Goal: Task Accomplishment & Management: Complete application form

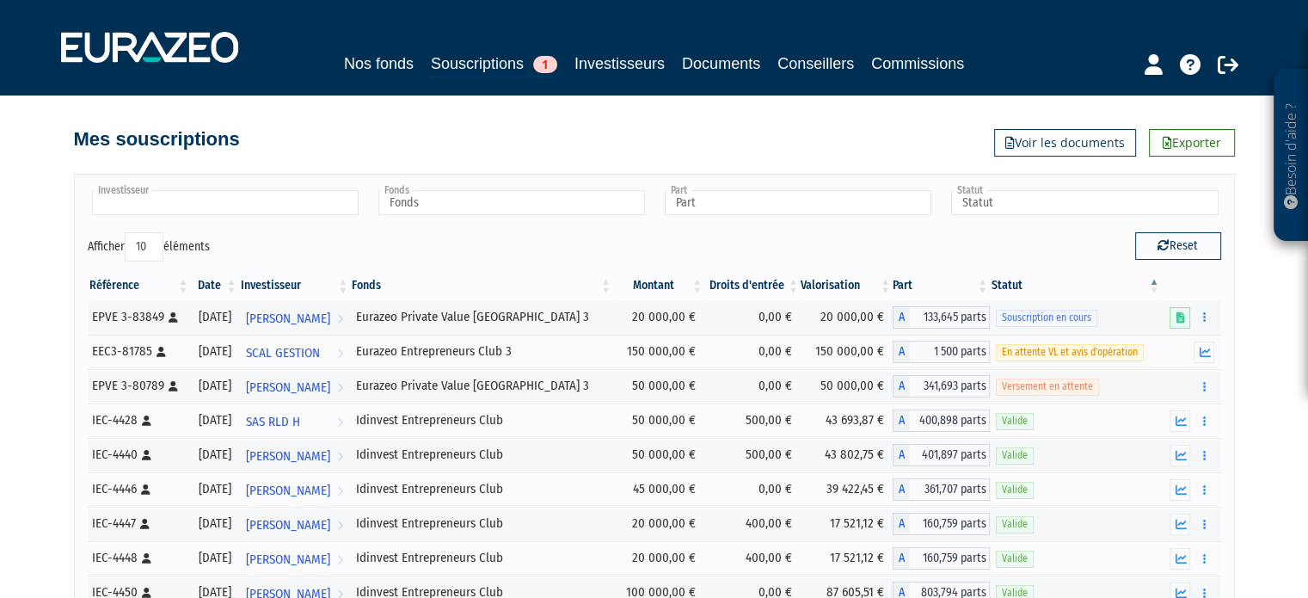
click at [230, 194] on input "text" at bounding box center [225, 202] width 267 height 25
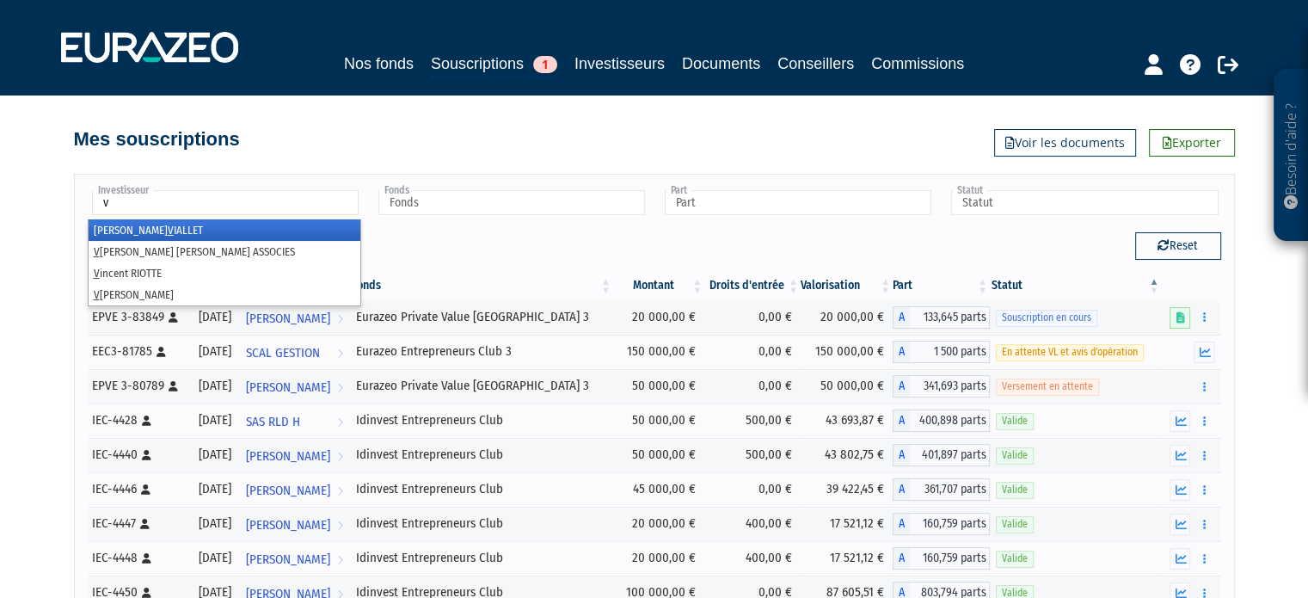
type input "v"
click at [249, 227] on li "Pierre-Henri V IALLET" at bounding box center [225, 230] width 272 height 22
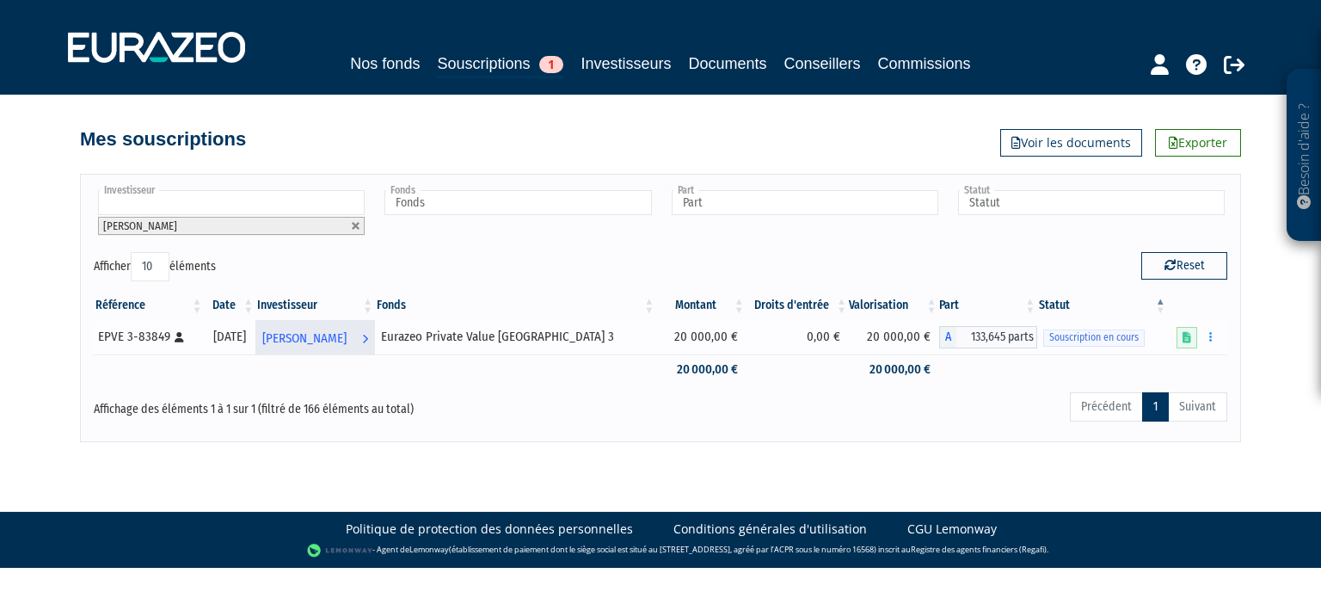
click at [347, 333] on span "[PERSON_NAME]" at bounding box center [304, 339] width 84 height 32
click at [1189, 335] on icon at bounding box center [1187, 337] width 9 height 11
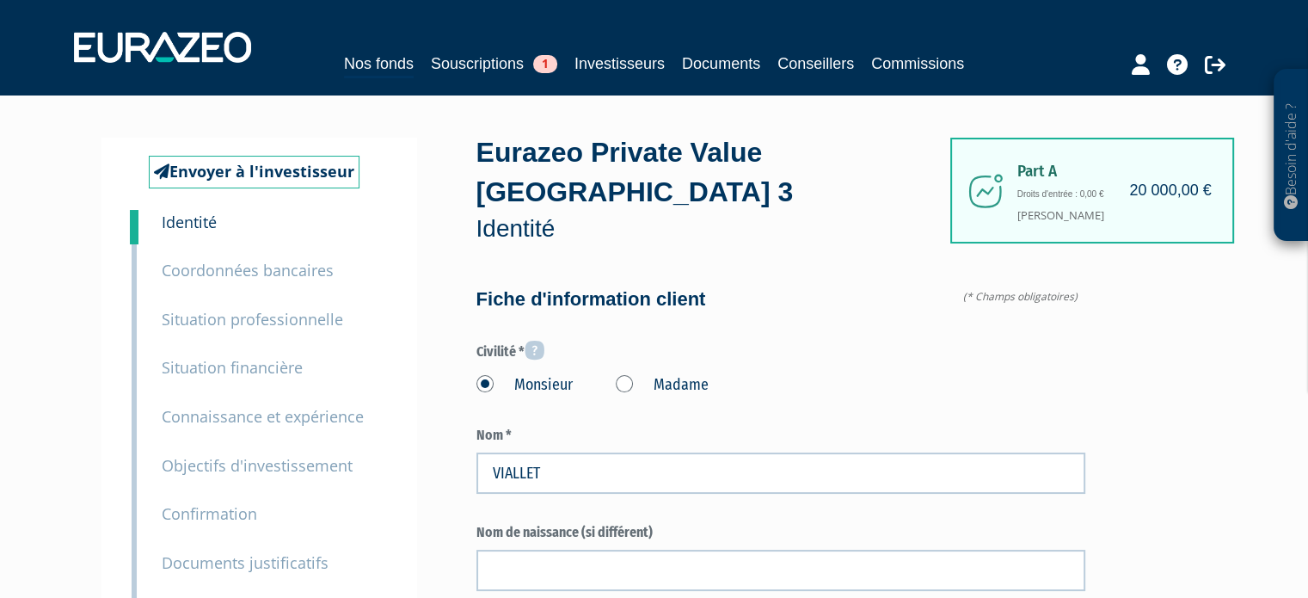
click at [232, 263] on small "Coordonnées bancaires" at bounding box center [248, 270] width 172 height 21
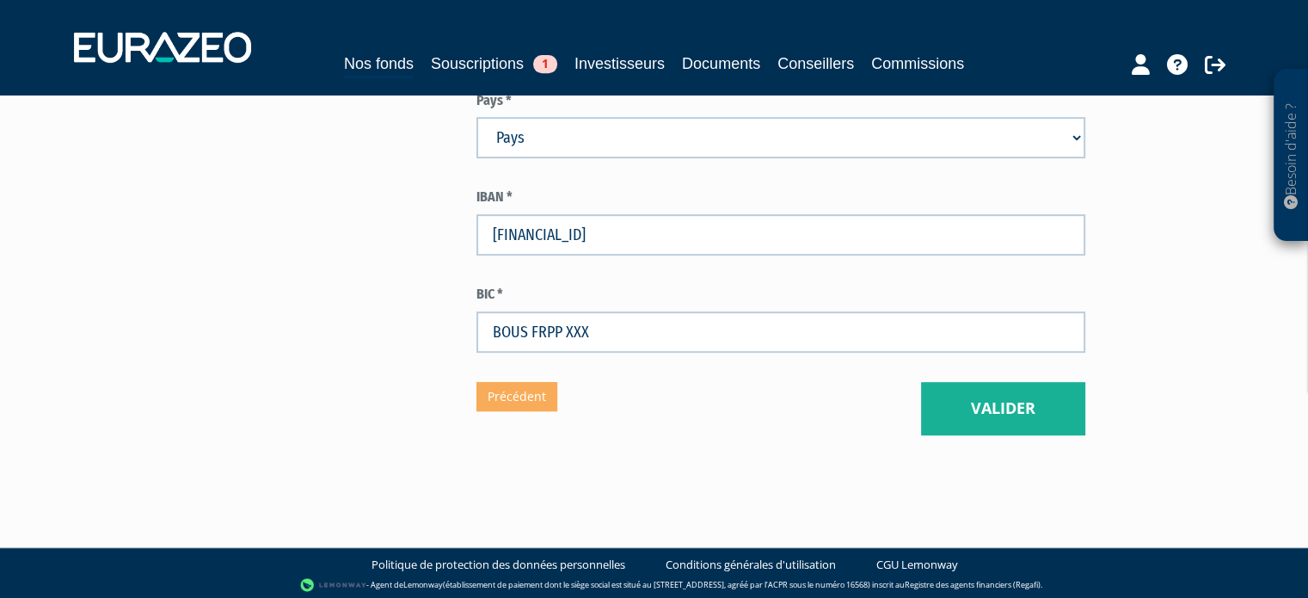
scroll to position [750, 0]
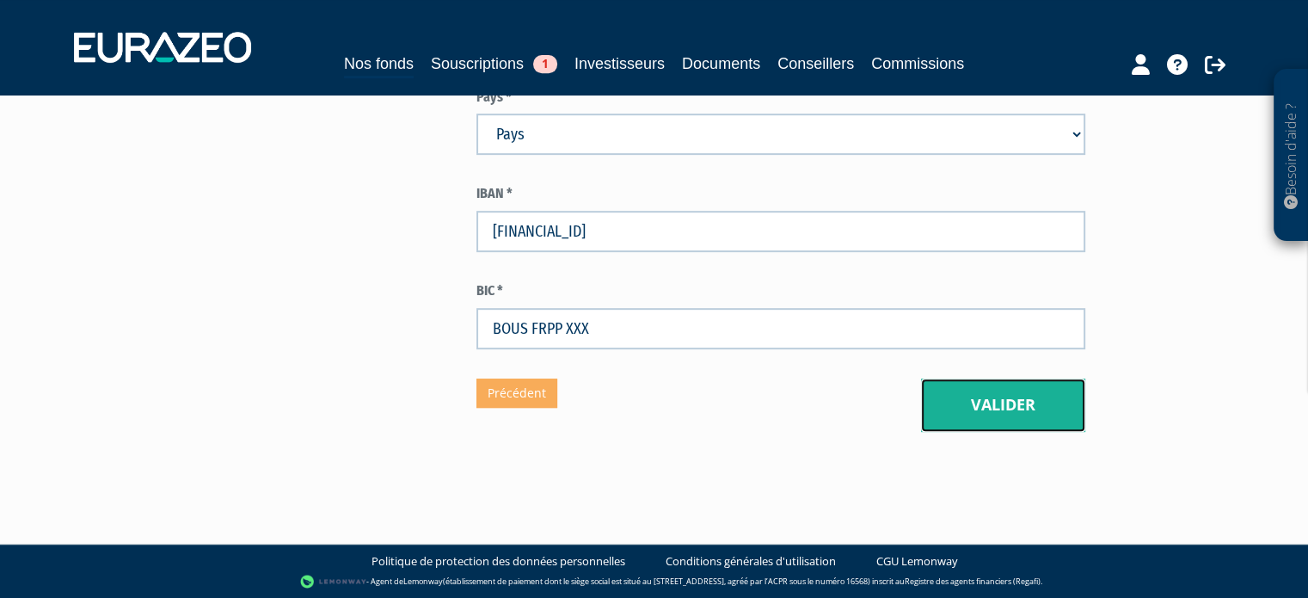
click at [1000, 392] on button "Valider" at bounding box center [1003, 404] width 164 height 53
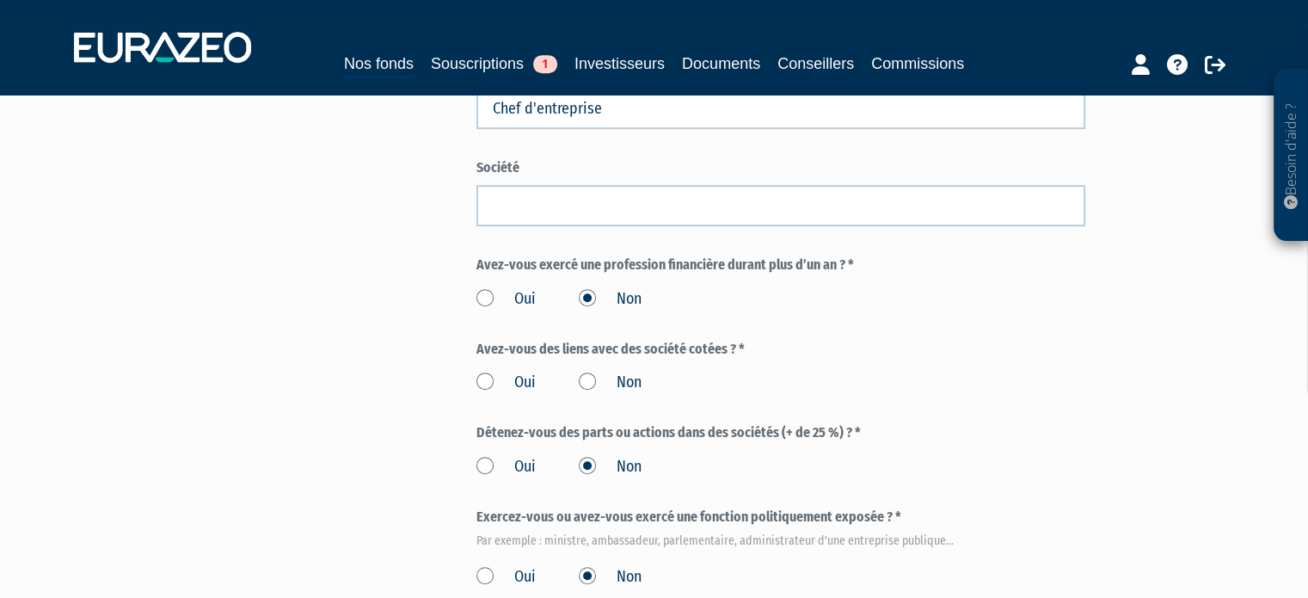
scroll to position [1116, 0]
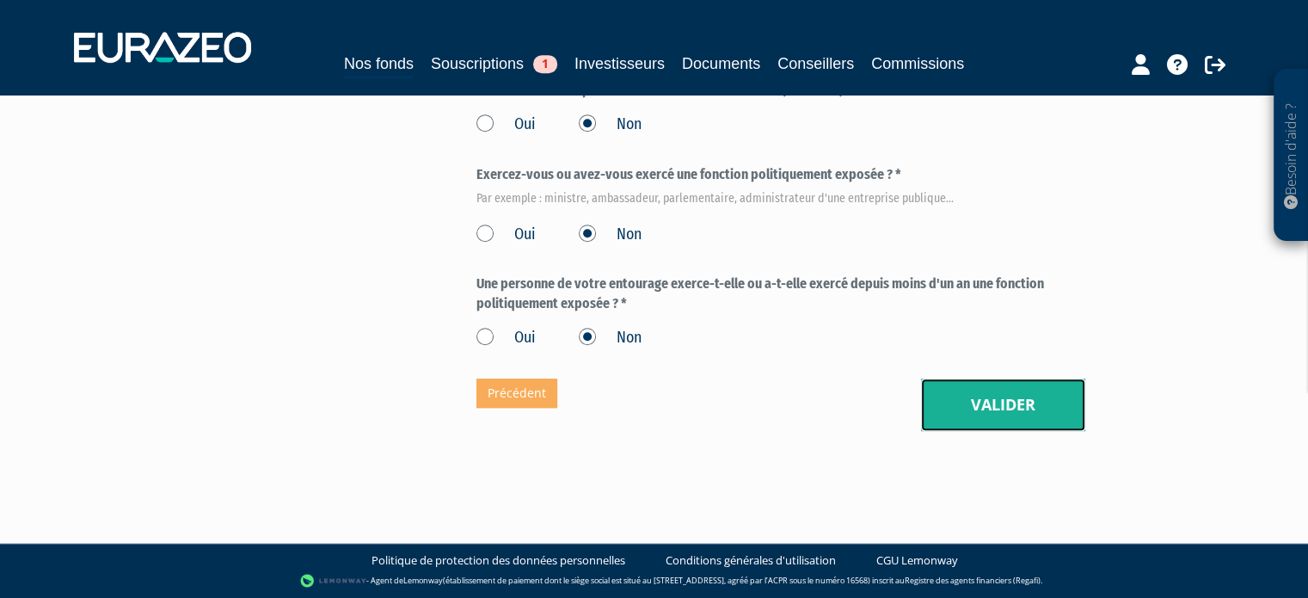
click at [1029, 415] on button "Valider" at bounding box center [1003, 404] width 164 height 53
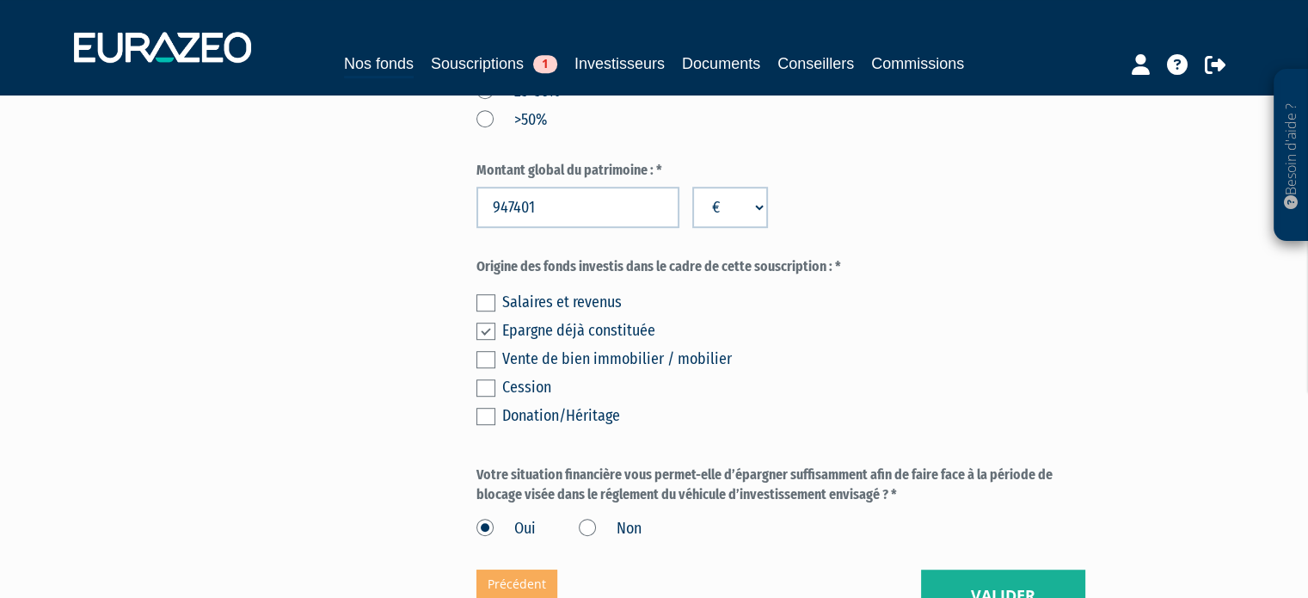
scroll to position [1197, 0]
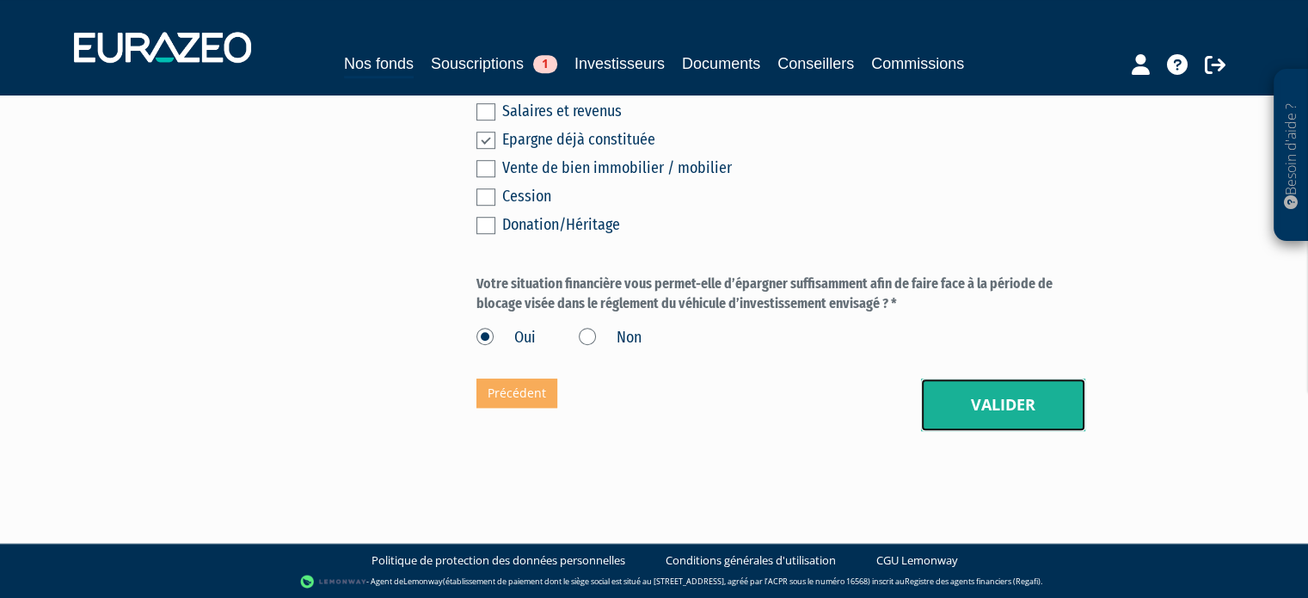
click at [1029, 398] on button "Valider" at bounding box center [1003, 404] width 164 height 53
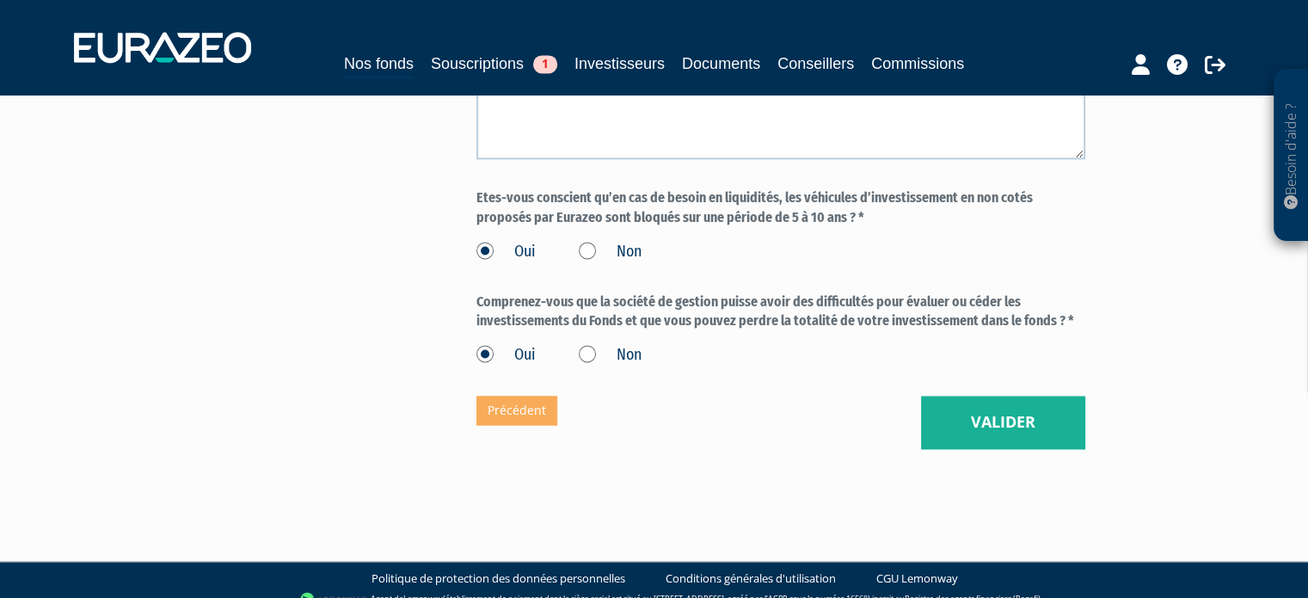
scroll to position [2512, 0]
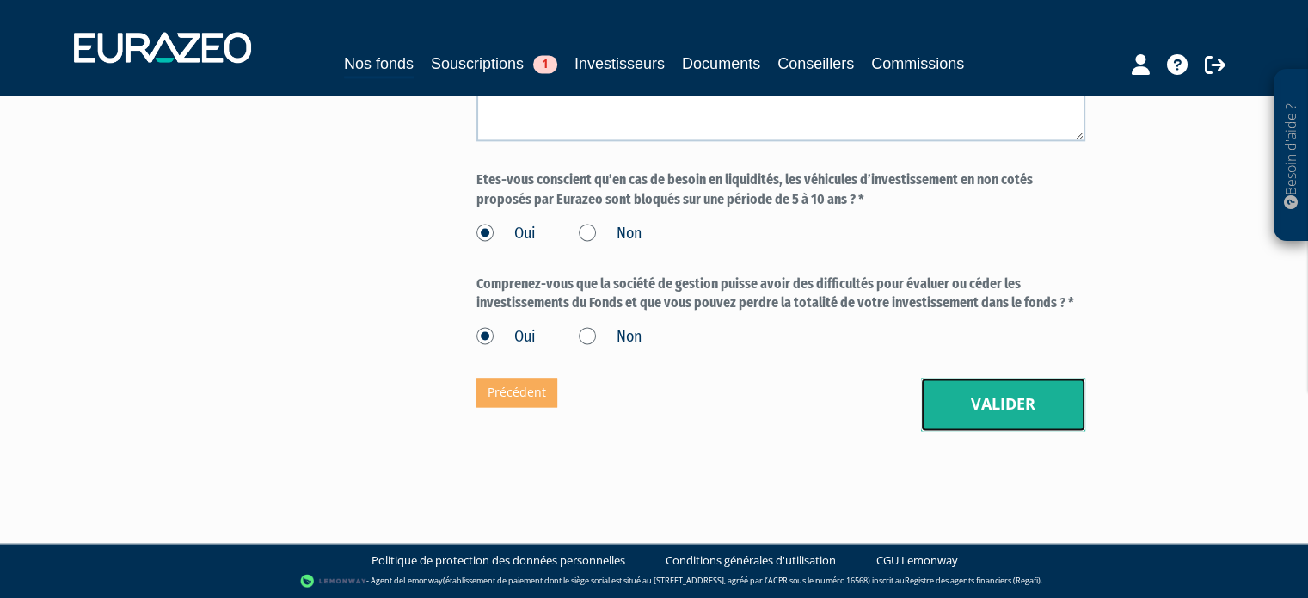
click at [1021, 406] on button "Valider" at bounding box center [1003, 404] width 164 height 53
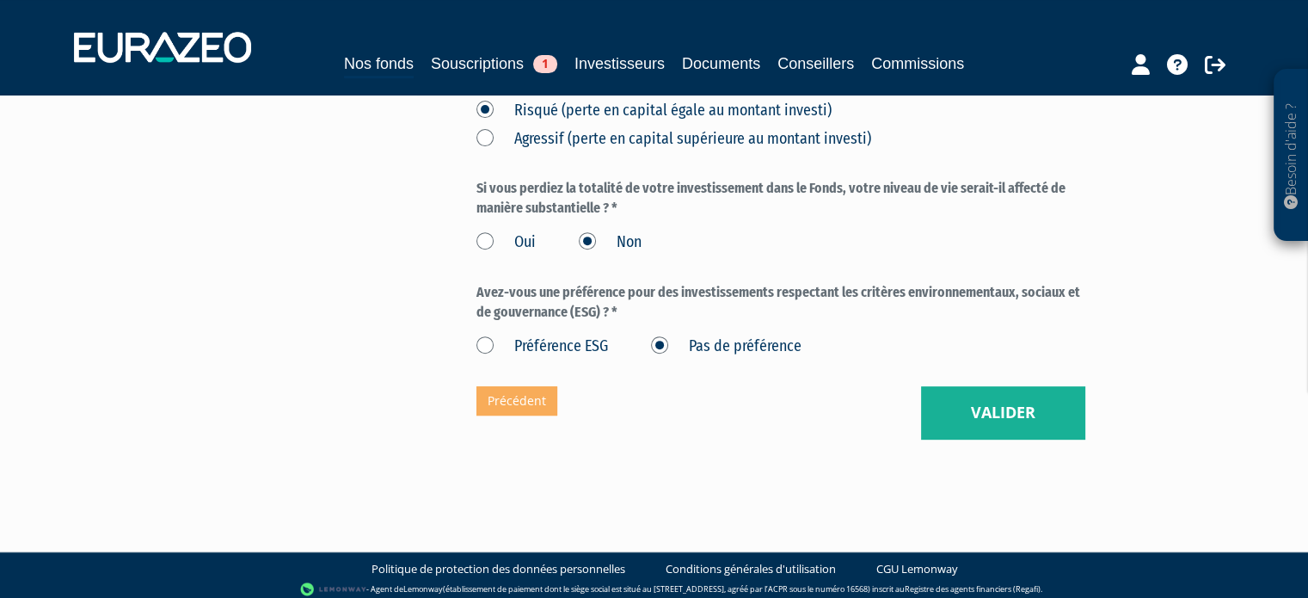
scroll to position [607, 0]
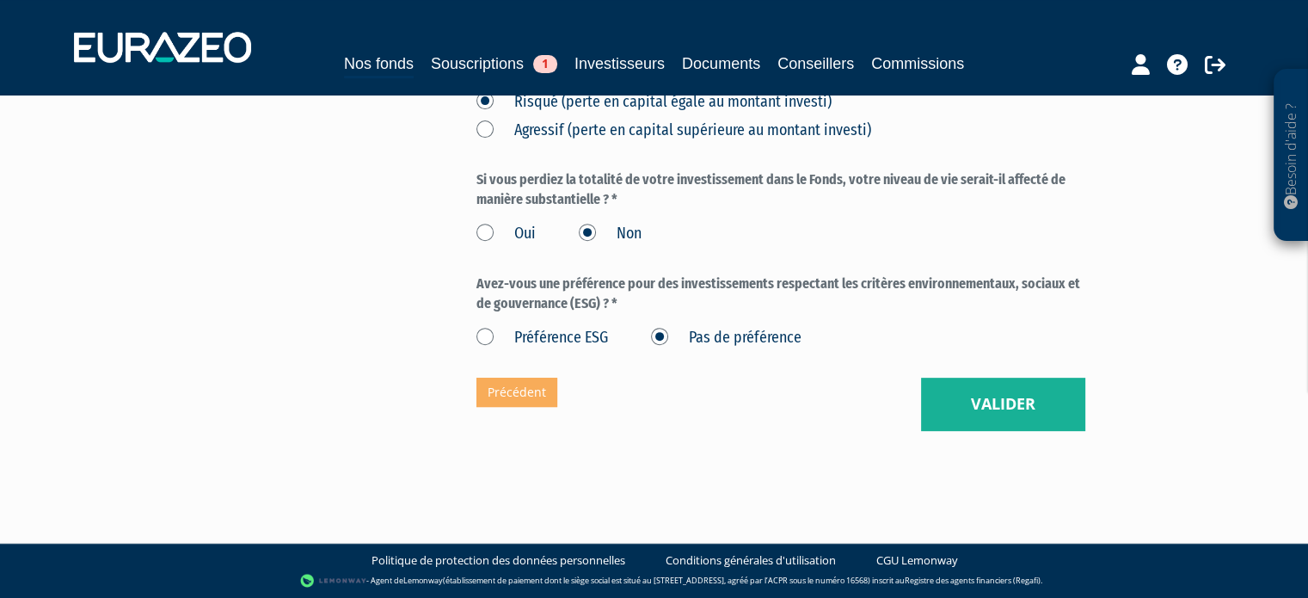
drag, startPoint x: 1034, startPoint y: 466, endPoint x: 1041, endPoint y: 565, distance: 99.2
click at [1030, 415] on button "Valider" at bounding box center [1003, 404] width 164 height 53
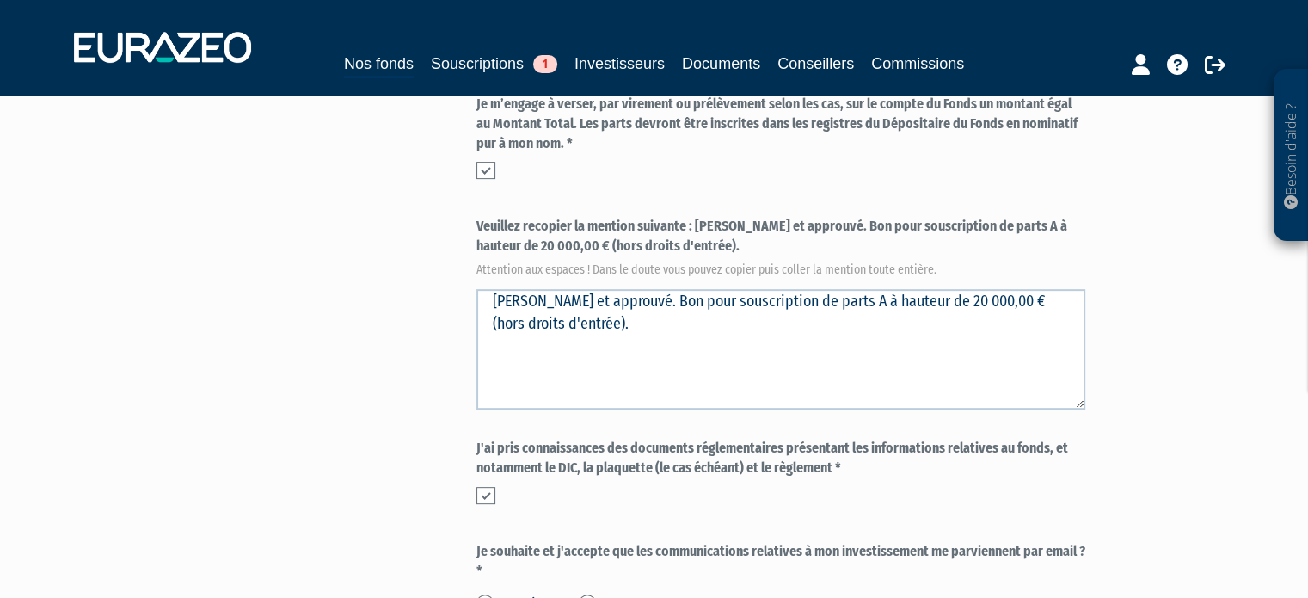
scroll to position [529, 0]
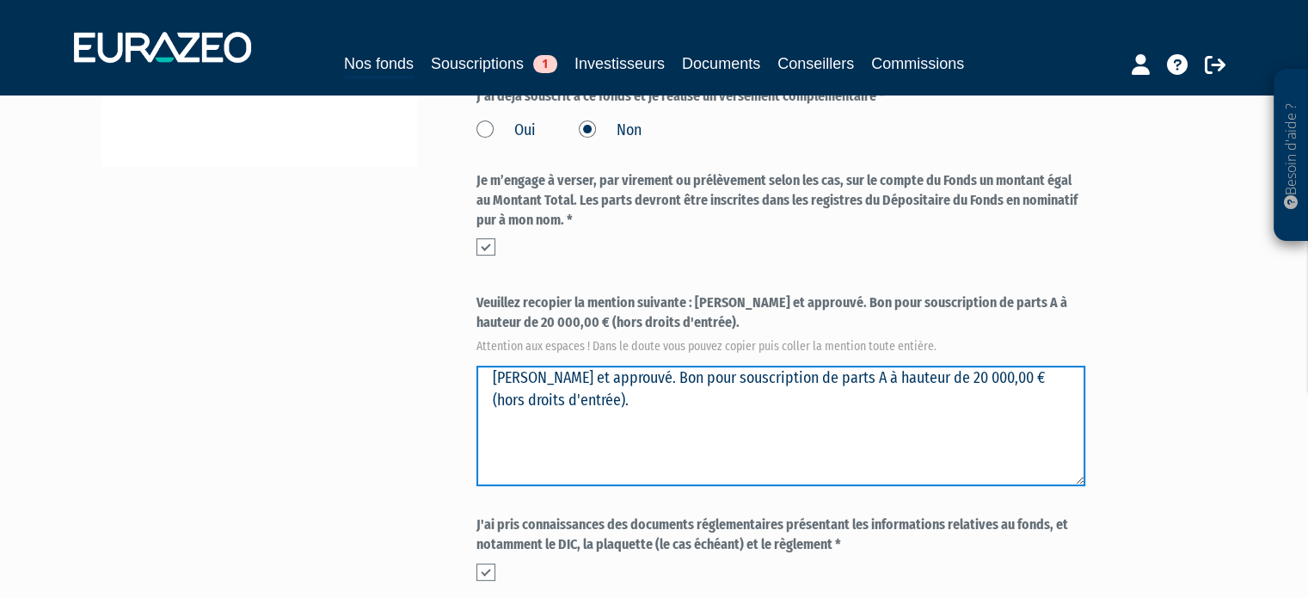
drag, startPoint x: 622, startPoint y: 370, endPoint x: 416, endPoint y: 383, distance: 205.9
click at [416, 383] on div "Envoyer à l'investisseur 1 Identité 2 Coordonnées bancaires 3 Situation profess…" at bounding box center [654, 192] width 1080 height 1166
type textarea "Lu et approuvé. Bon pour souscription de parts A à hauteur de 20 000,00 € (hors…"
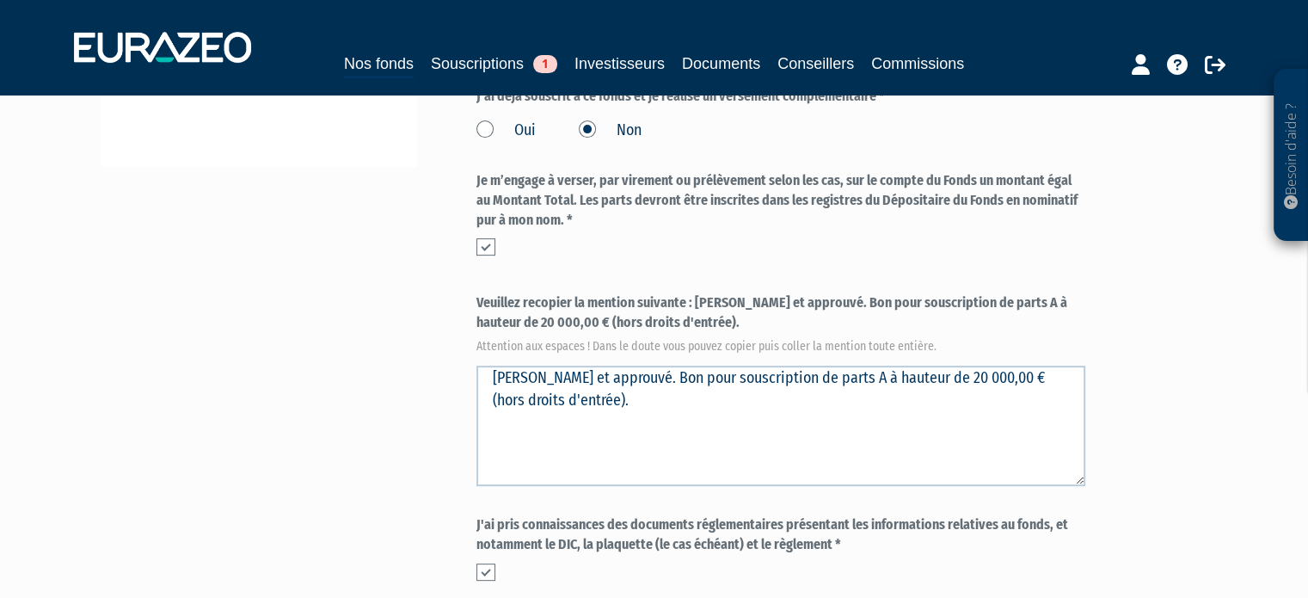
click at [399, 389] on div "Envoyer à l'investisseur 1 Identité 2 Coordonnées bancaires 3 Situation profess…" at bounding box center [654, 192] width 1080 height 1166
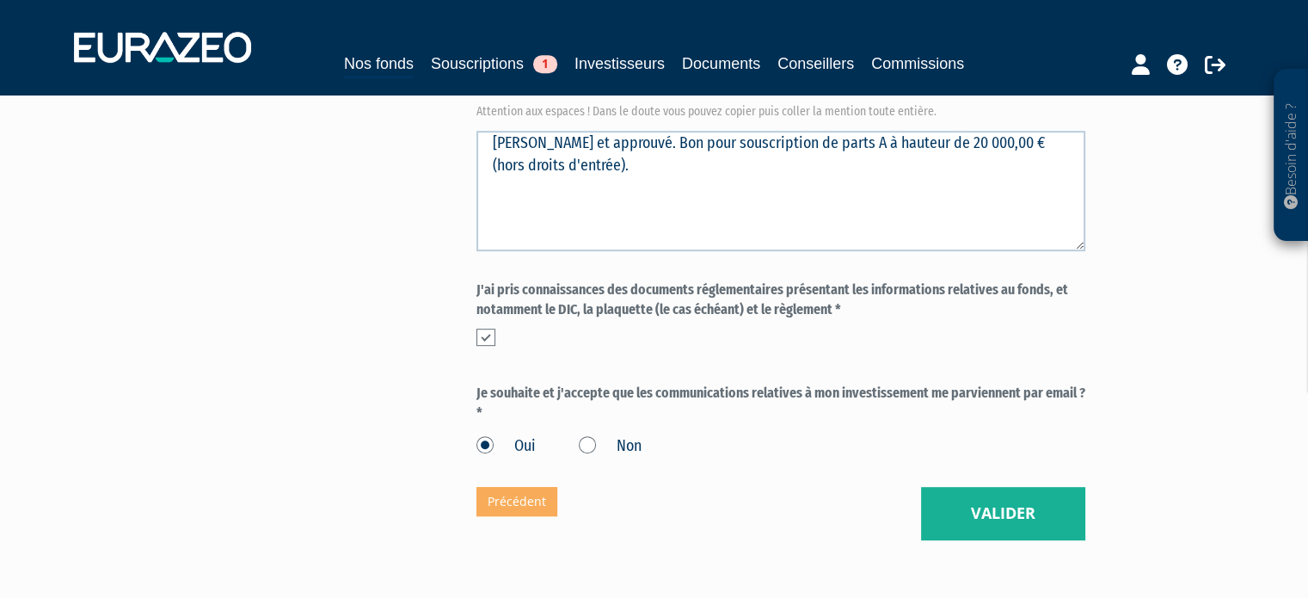
scroll to position [787, 0]
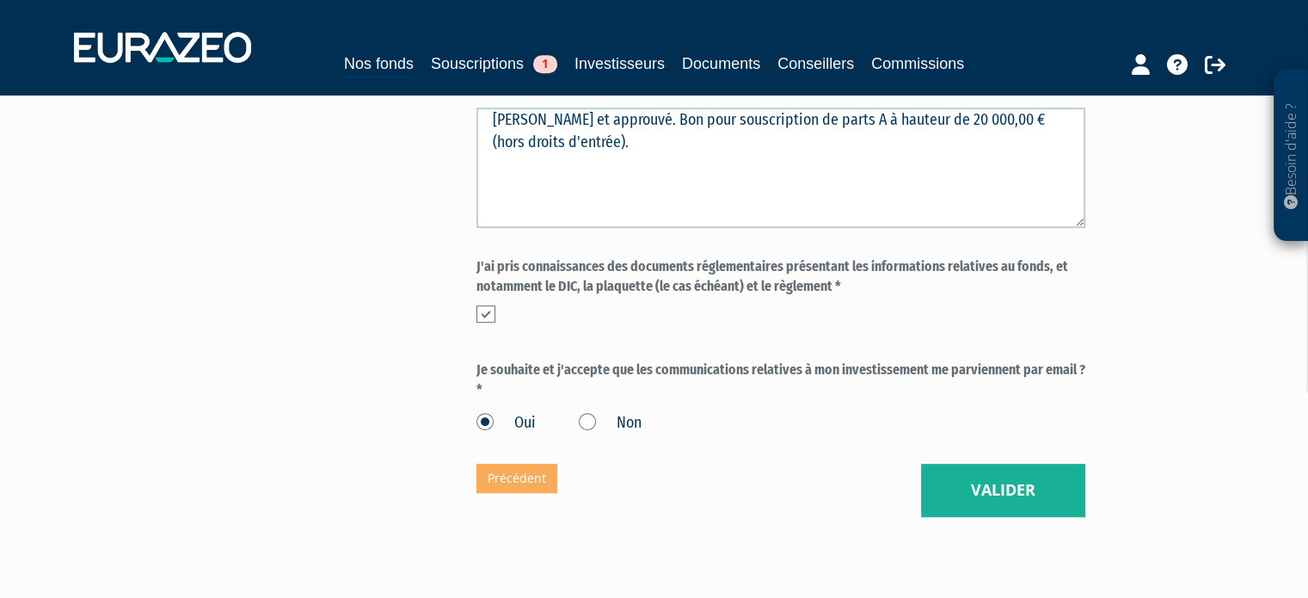
click at [1066, 464] on button "Valider" at bounding box center [1003, 490] width 164 height 53
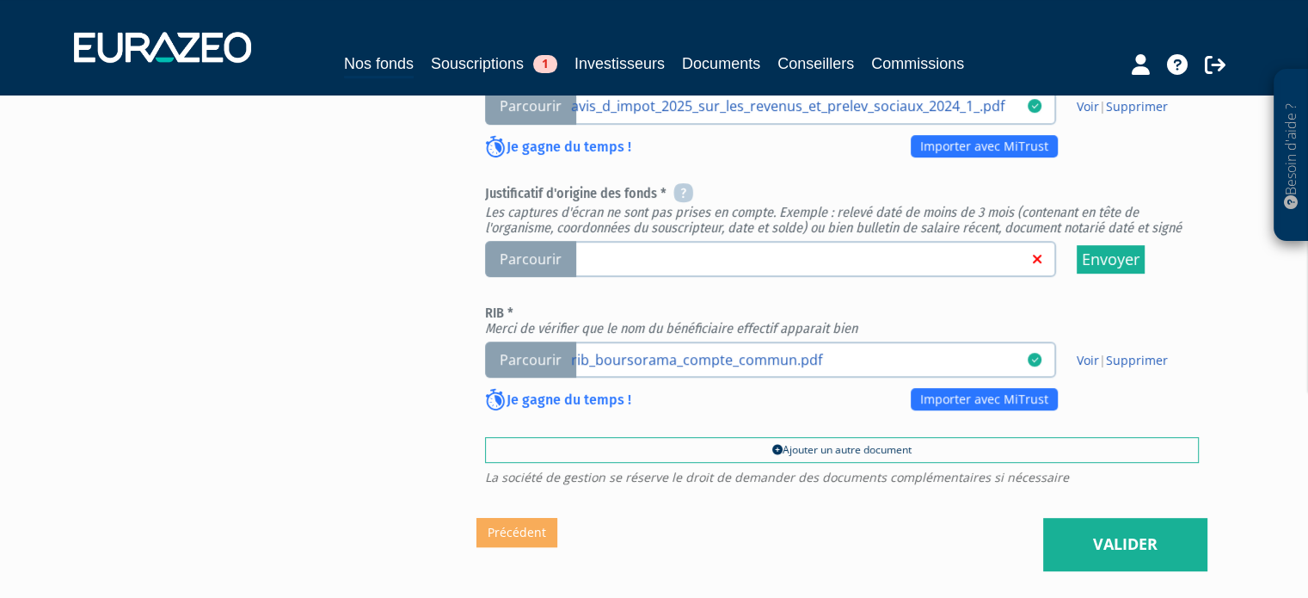
scroll to position [774, 0]
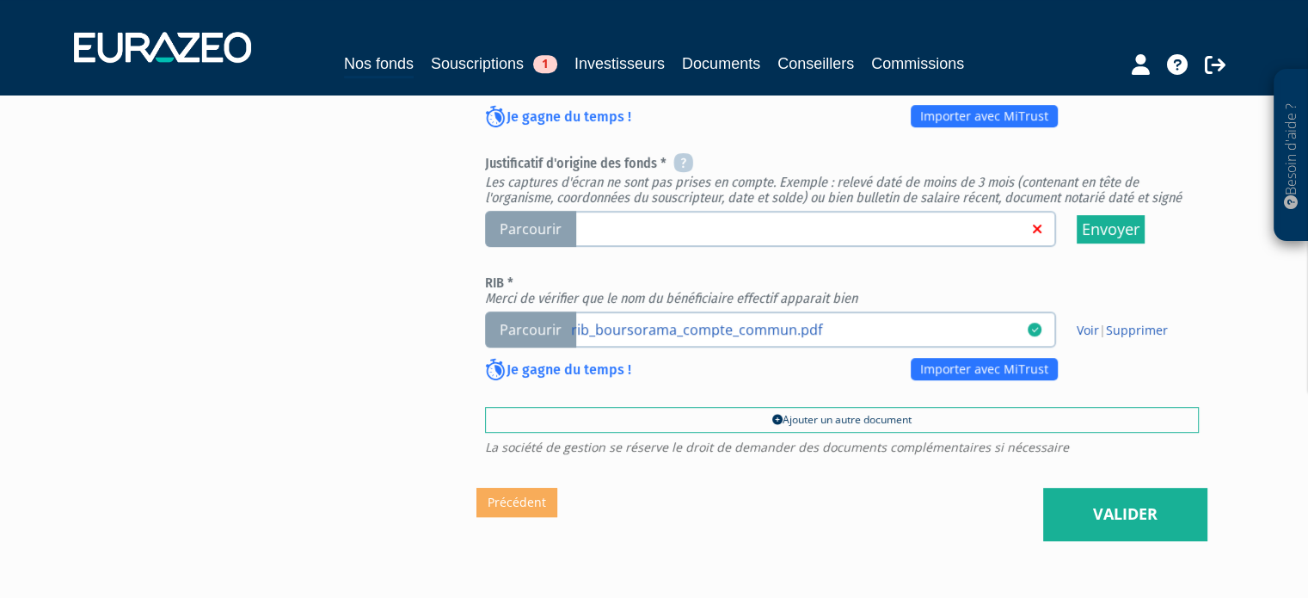
click at [521, 236] on span "Parcourir" at bounding box center [530, 229] width 91 height 37
click at [0, 0] on input "Parcourir" at bounding box center [0, 0] width 0 height 0
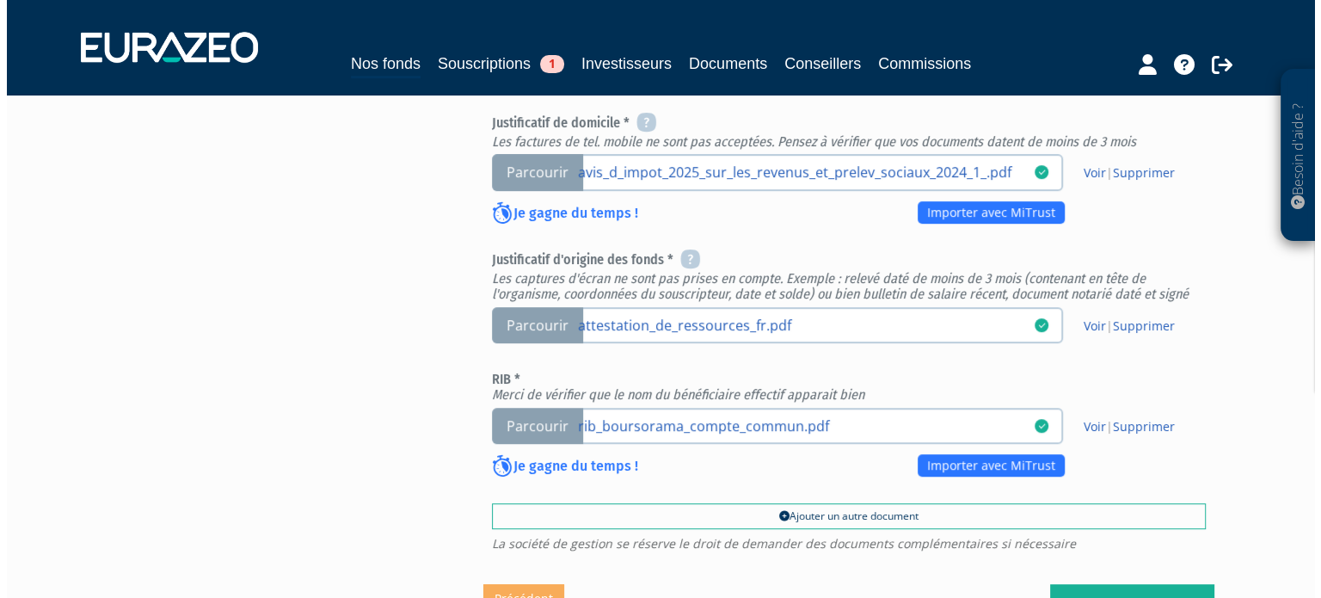
scroll to position [877, 0]
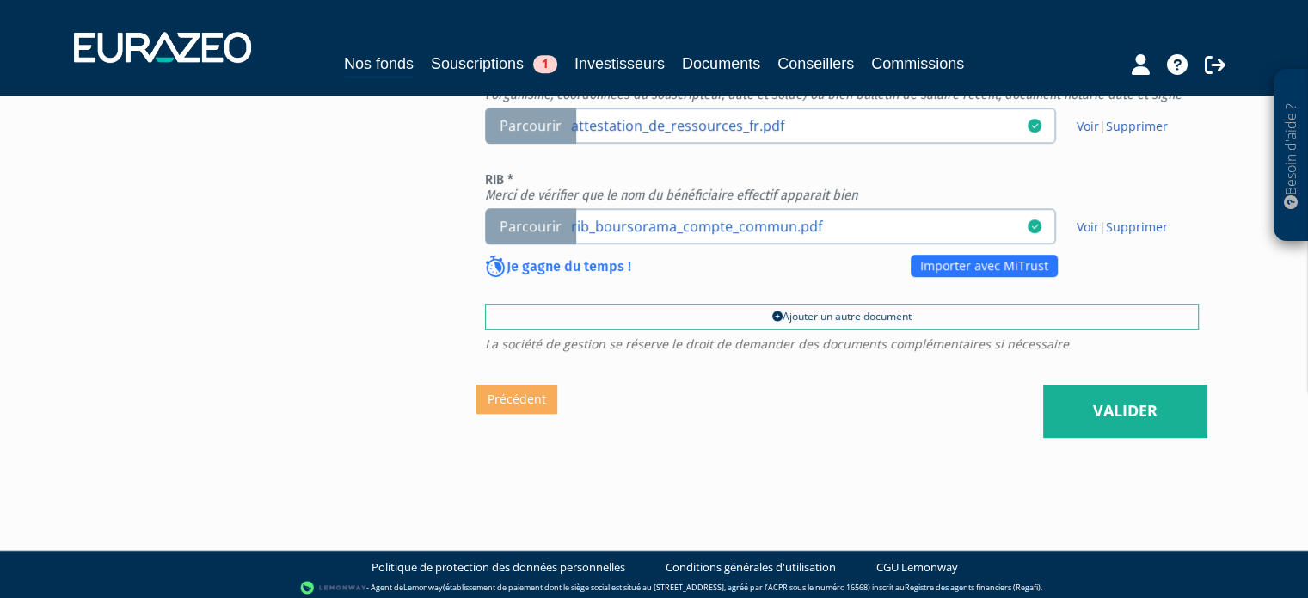
drag, startPoint x: 1232, startPoint y: 356, endPoint x: 1311, endPoint y: 638, distance: 293.0
click at [1199, 392] on link "Valider" at bounding box center [1125, 410] width 164 height 53
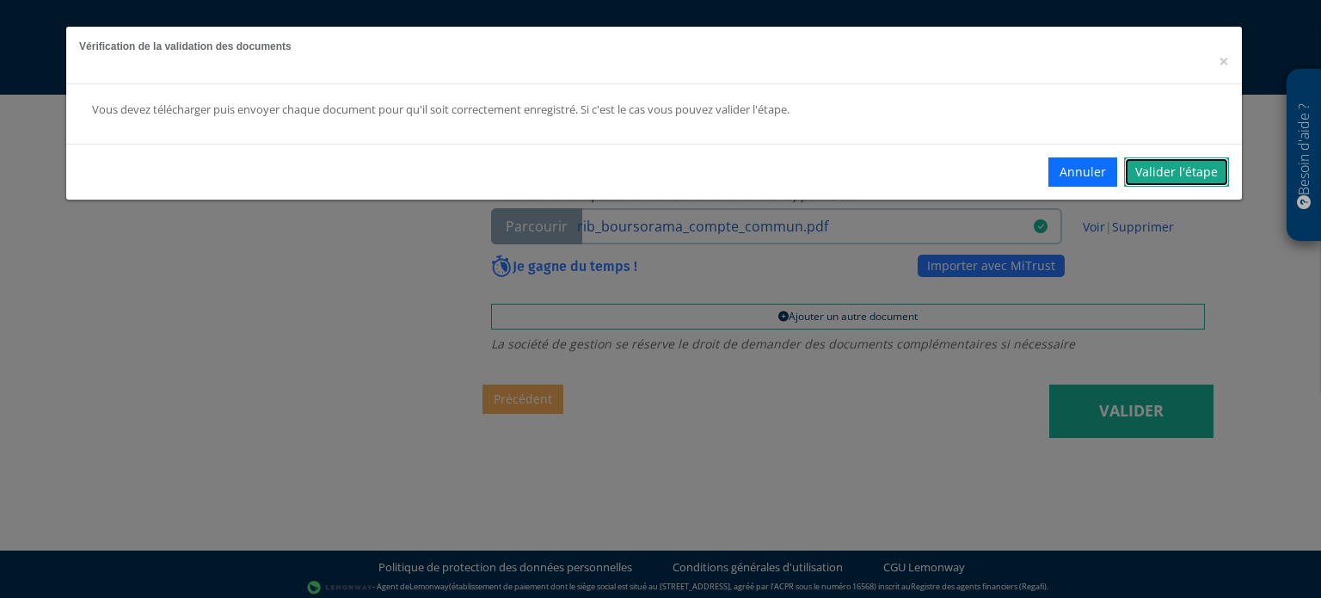
click at [1152, 175] on link "Valider l'étape" at bounding box center [1176, 171] width 105 height 29
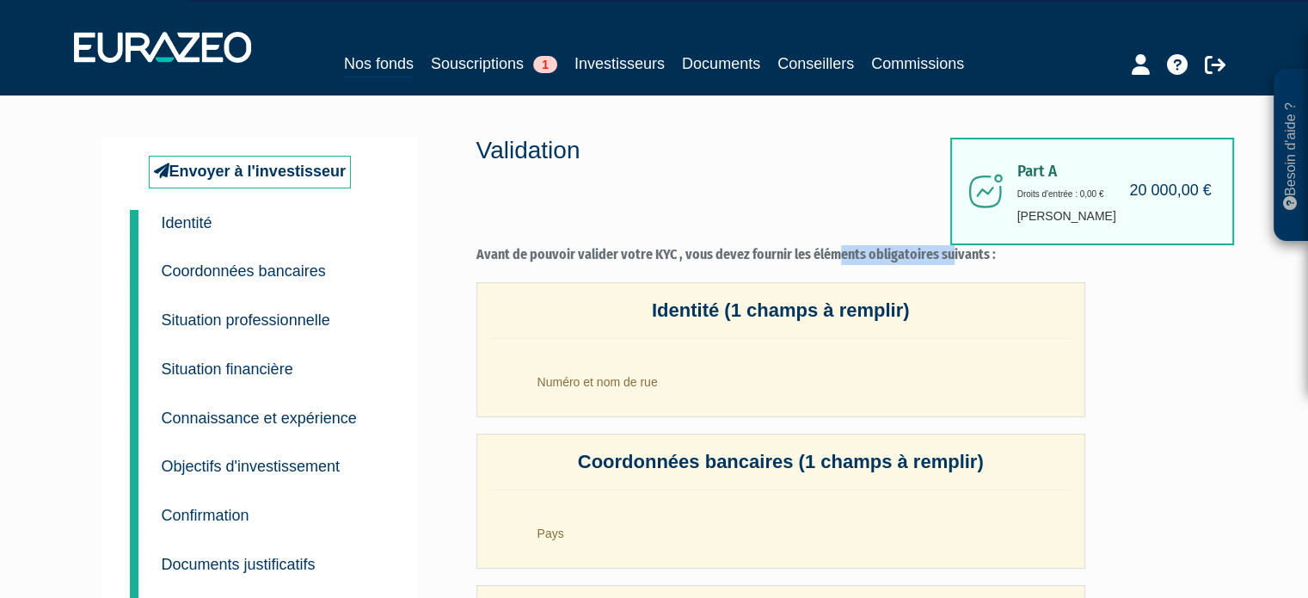
drag, startPoint x: 839, startPoint y: 255, endPoint x: 949, endPoint y: 260, distance: 110.2
click at [949, 260] on label "Avant de pouvoir valider votre KYC , vous devez fournir les éléments obligatoir…" at bounding box center [780, 255] width 609 height 20
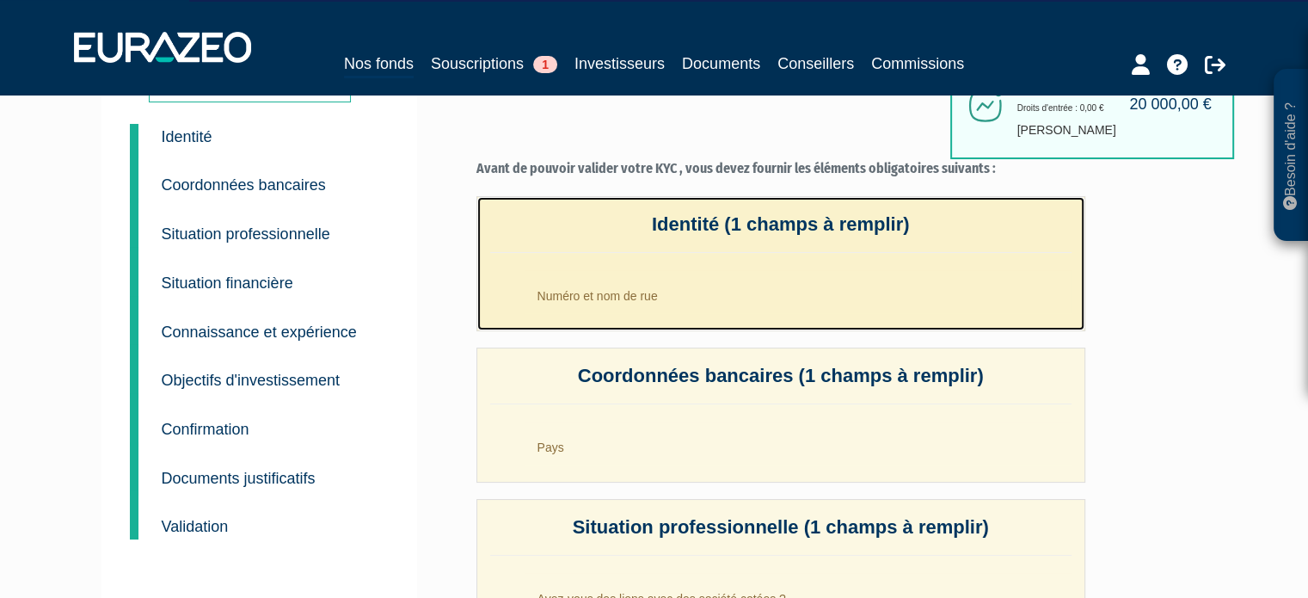
click at [701, 285] on li "Numéro et nom de rue" at bounding box center [798, 291] width 547 height 43
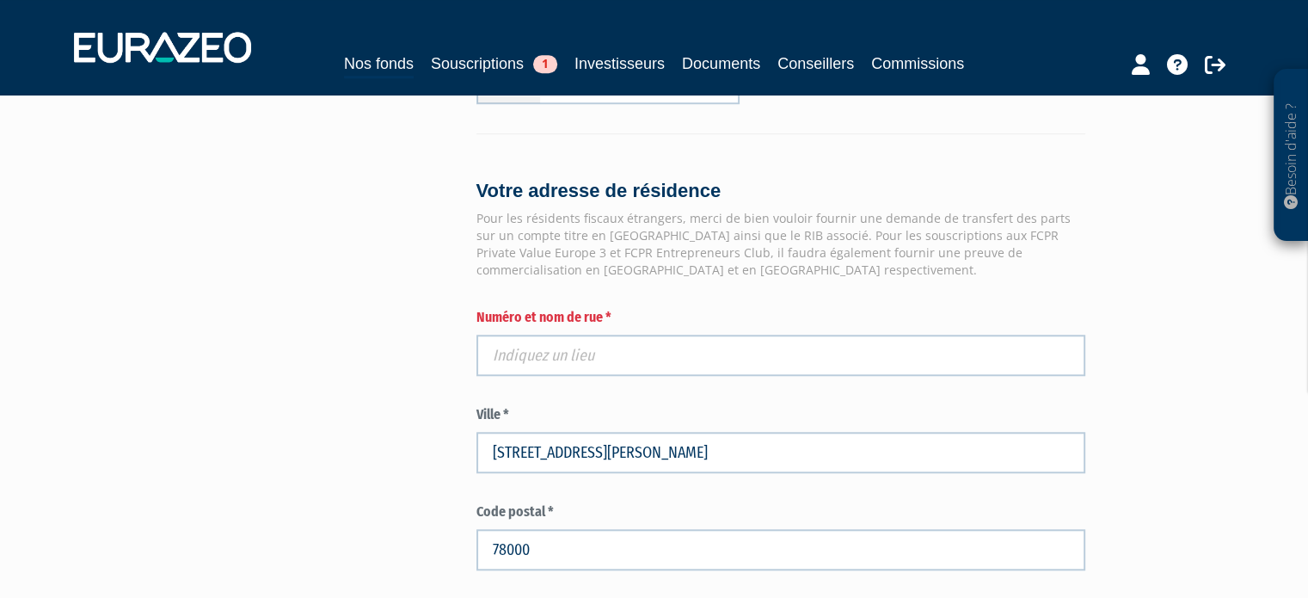
scroll to position [1462, 0]
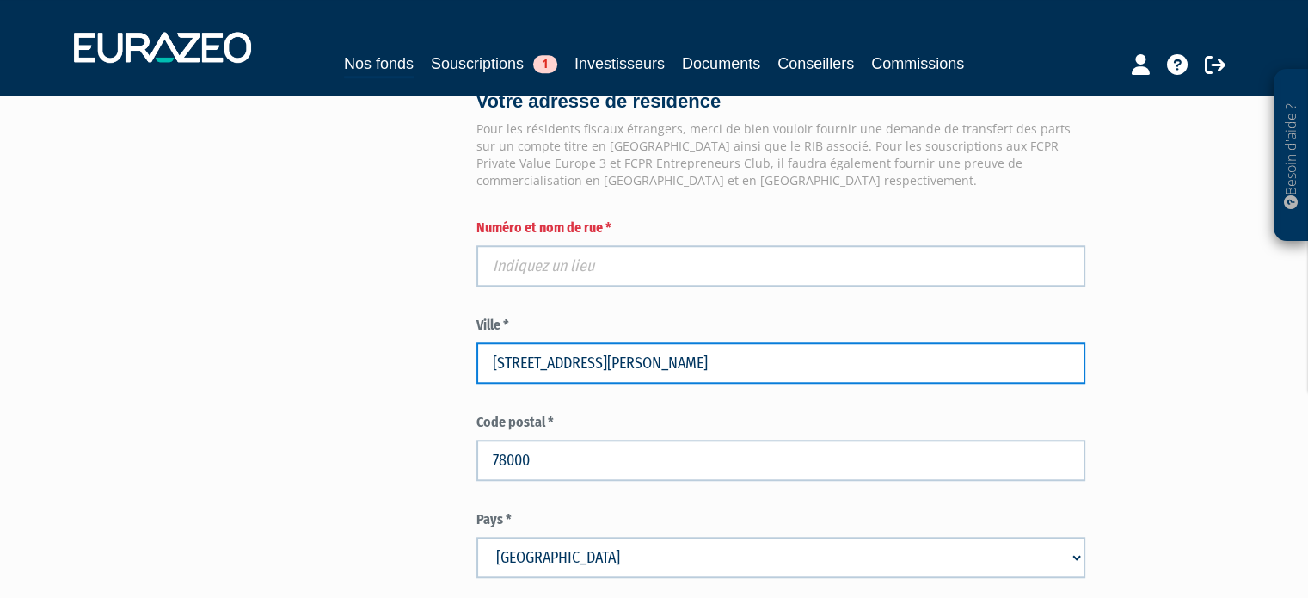
drag, startPoint x: 720, startPoint y: 357, endPoint x: 355, endPoint y: 359, distance: 364.7
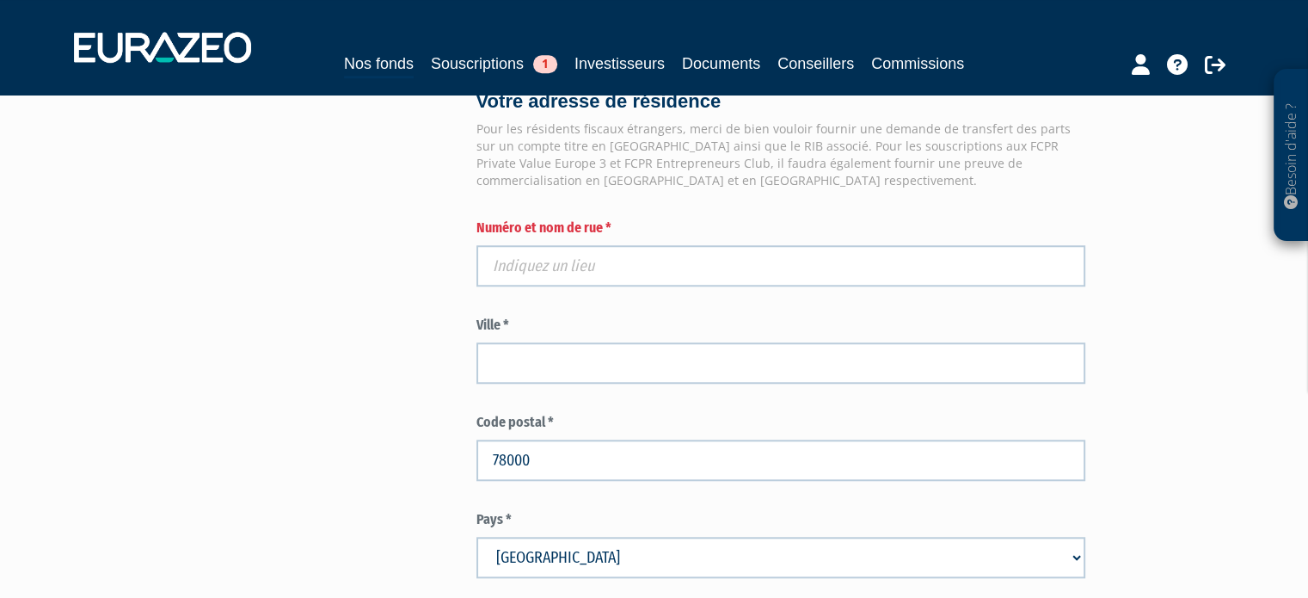
click at [640, 238] on div "Numéro et nom de rue *" at bounding box center [780, 252] width 609 height 68
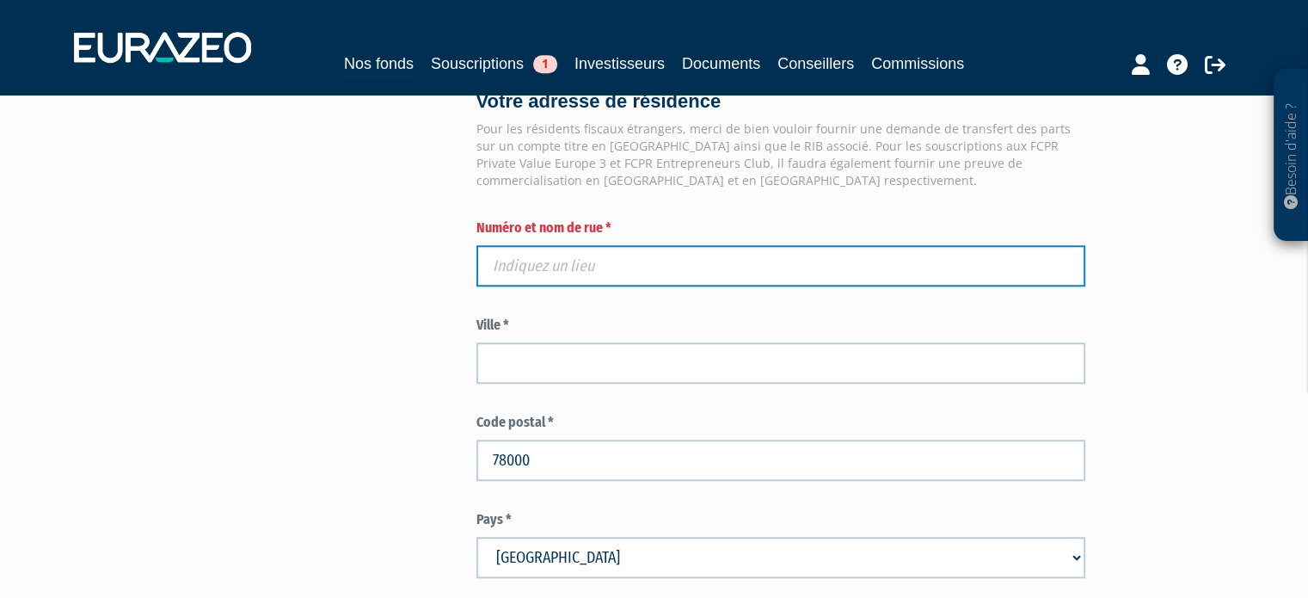
click at [636, 253] on input "text" at bounding box center [780, 265] width 609 height 41
paste input "10 rue Edouard Lefebvre"
type input "10 rue Edouard Lefebvre"
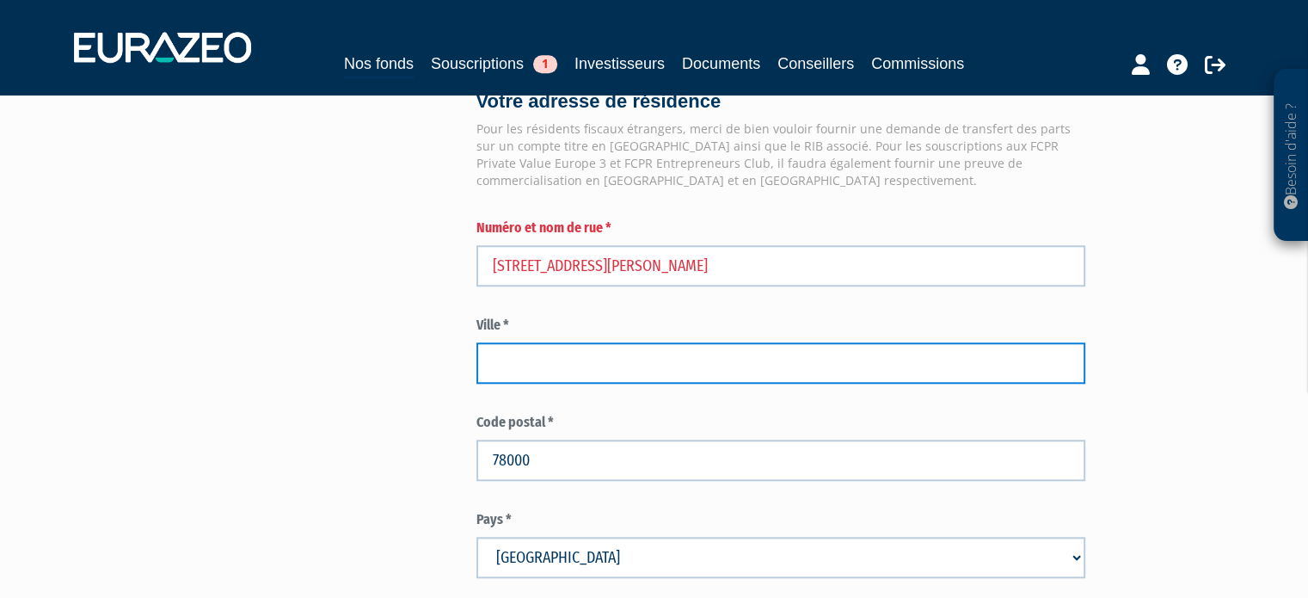
click at [728, 362] on input "text" at bounding box center [780, 362] width 609 height 41
paste input "VERSAILLES"
click at [1015, 344] on input "VERSAILLES" at bounding box center [780, 362] width 609 height 41
type input "VERSAILLES"
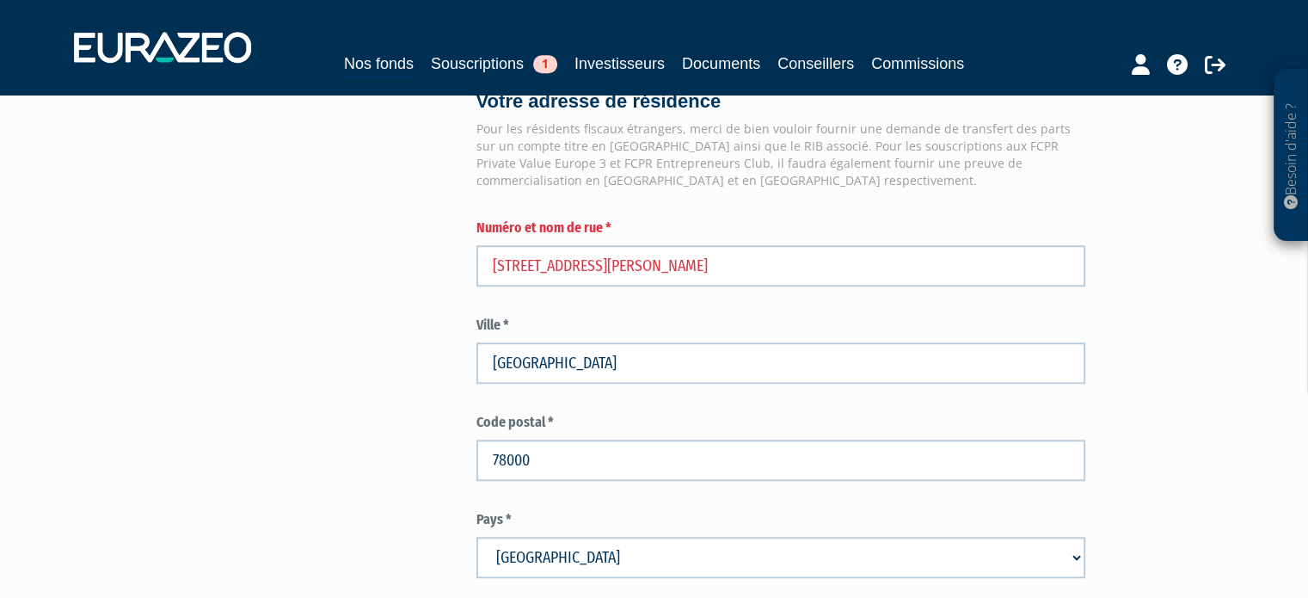
click at [817, 335] on div "Ville * VERSAILLES" at bounding box center [780, 350] width 609 height 68
click at [814, 322] on label "Ville *" at bounding box center [780, 326] width 609 height 20
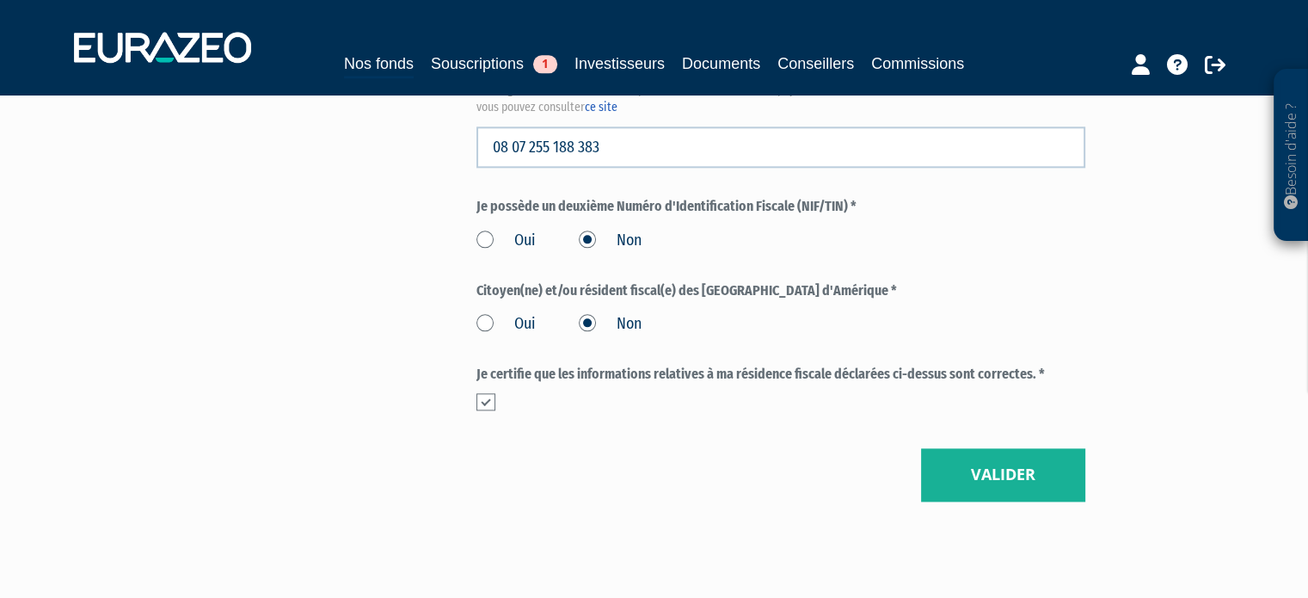
scroll to position [2165, 0]
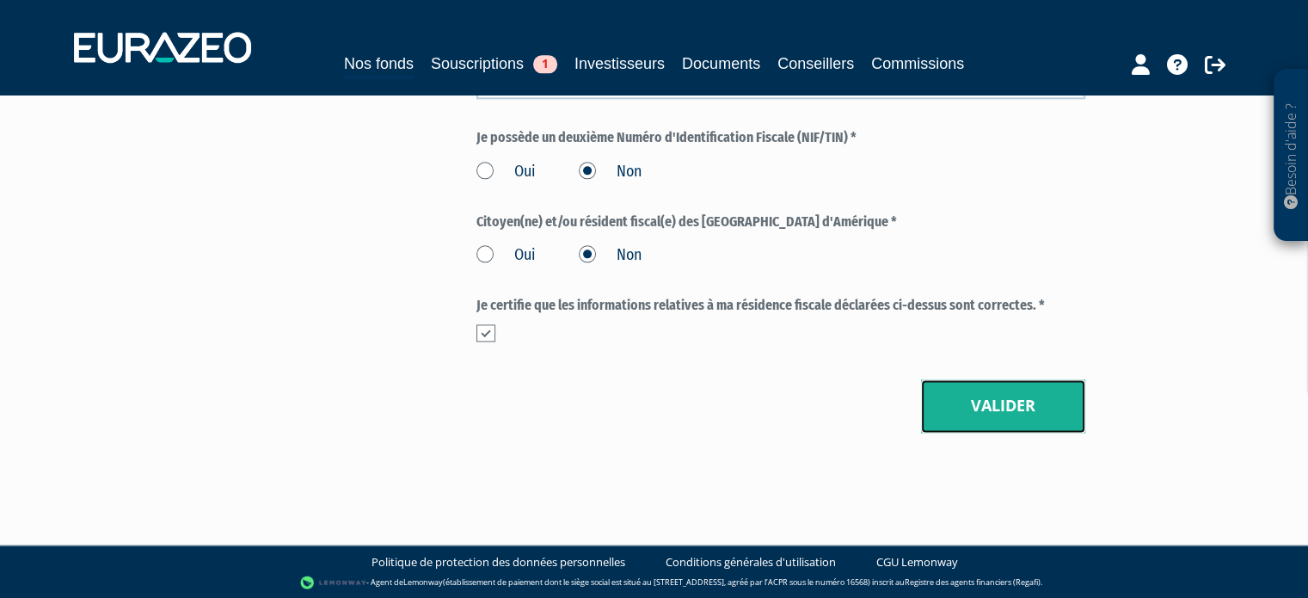
click at [1018, 415] on button "Valider" at bounding box center [1003, 405] width 164 height 53
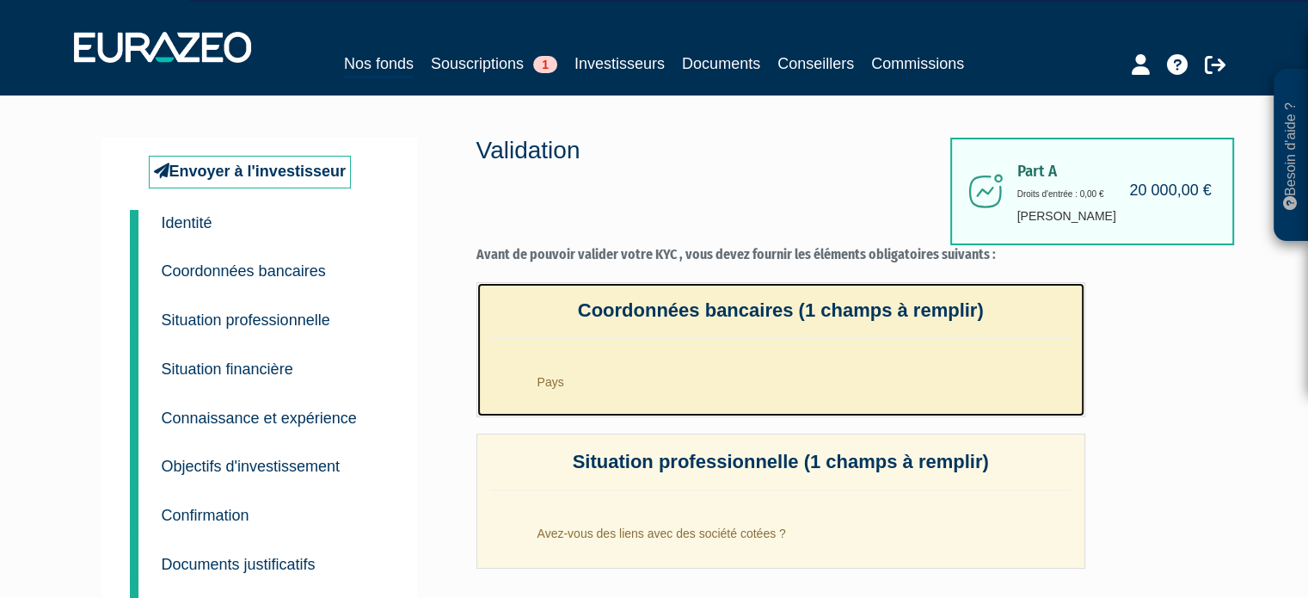
click at [938, 376] on li "Pays" at bounding box center [798, 377] width 547 height 43
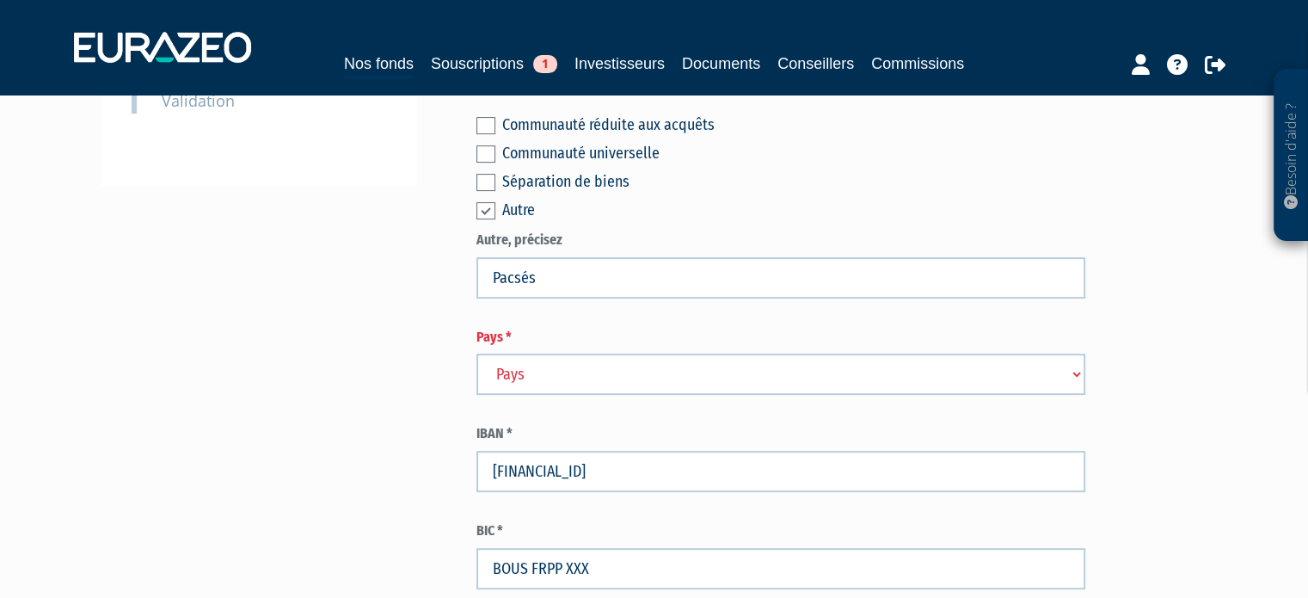
scroll to position [516, 0]
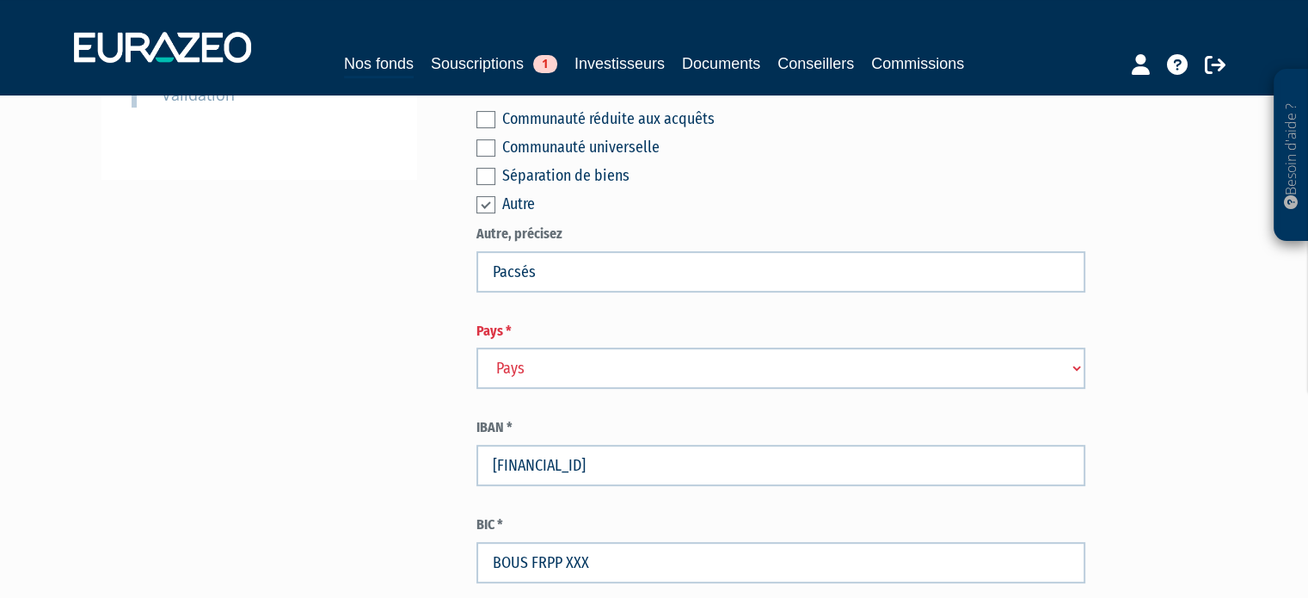
click at [705, 367] on select "Pays [GEOGRAPHIC_DATA] [GEOGRAPHIC_DATA] [GEOGRAPHIC_DATA] [GEOGRAPHIC_DATA] [G…" at bounding box center [780, 367] width 609 height 41
select select "75"
click at [476, 347] on select "Pays [GEOGRAPHIC_DATA] [GEOGRAPHIC_DATA] [GEOGRAPHIC_DATA] [GEOGRAPHIC_DATA] [G…" at bounding box center [780, 367] width 609 height 41
click at [435, 349] on div "Envoyer à l'investisseur 1 Identité 2 Coordonnées bancaires 3 Situation profess…" at bounding box center [654, 144] width 1080 height 1044
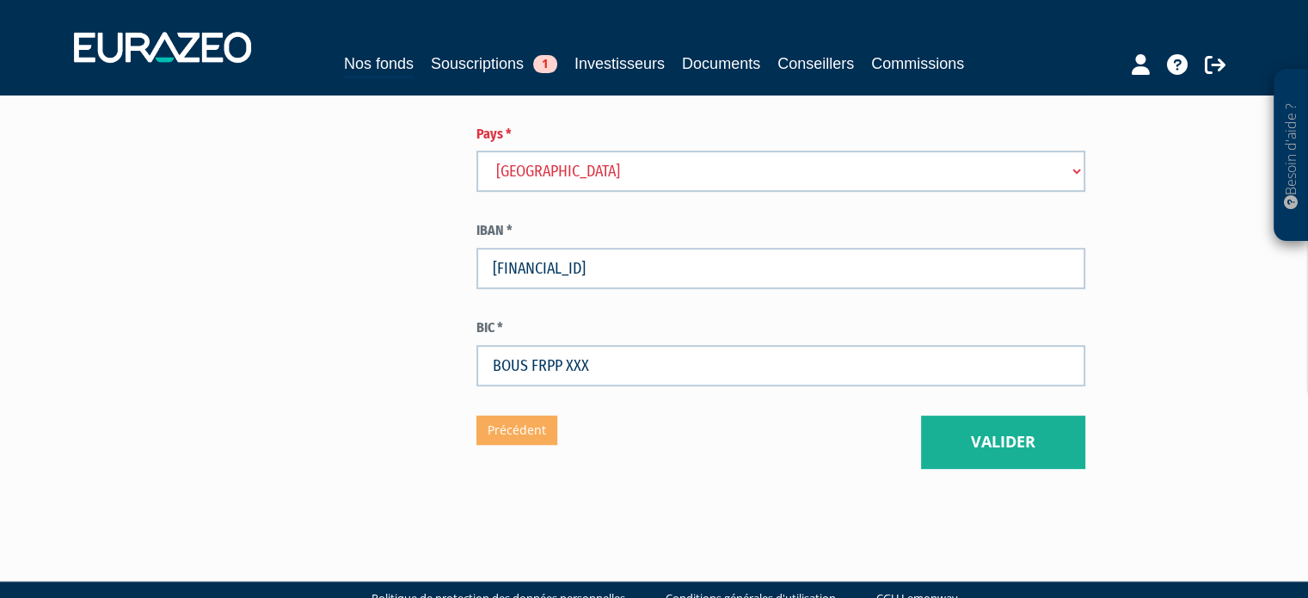
scroll to position [750, 0]
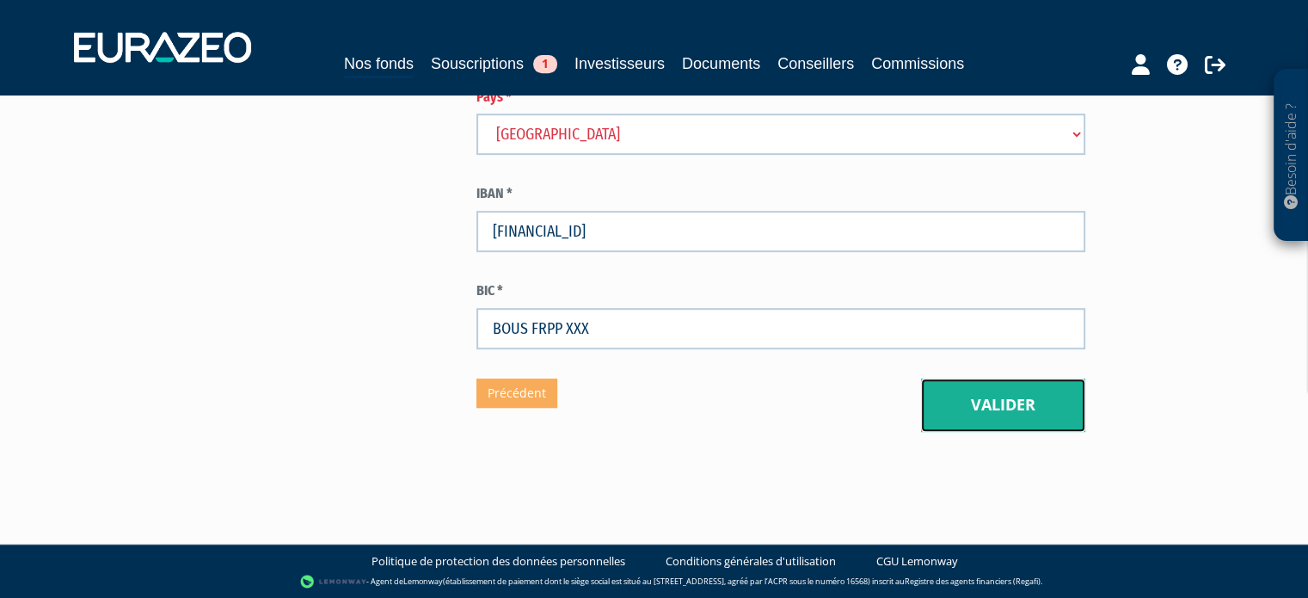
click at [1028, 391] on button "Valider" at bounding box center [1003, 404] width 164 height 53
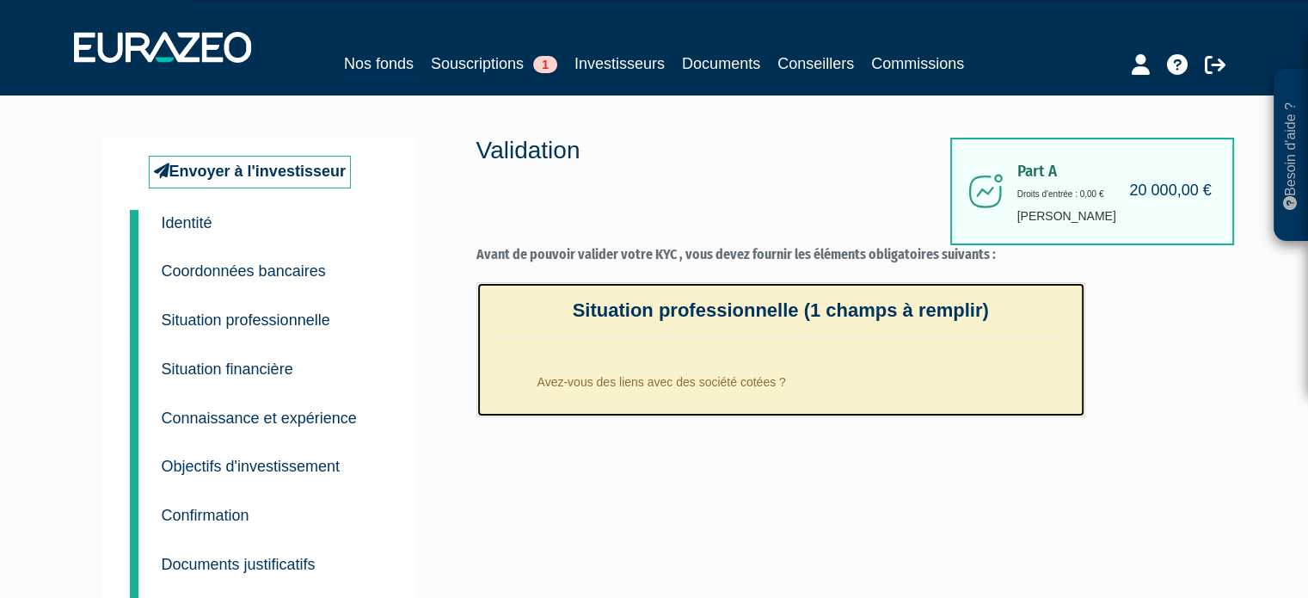
click at [863, 360] on li "Avez-vous des liens avec des société cotées ?" at bounding box center [798, 377] width 547 height 43
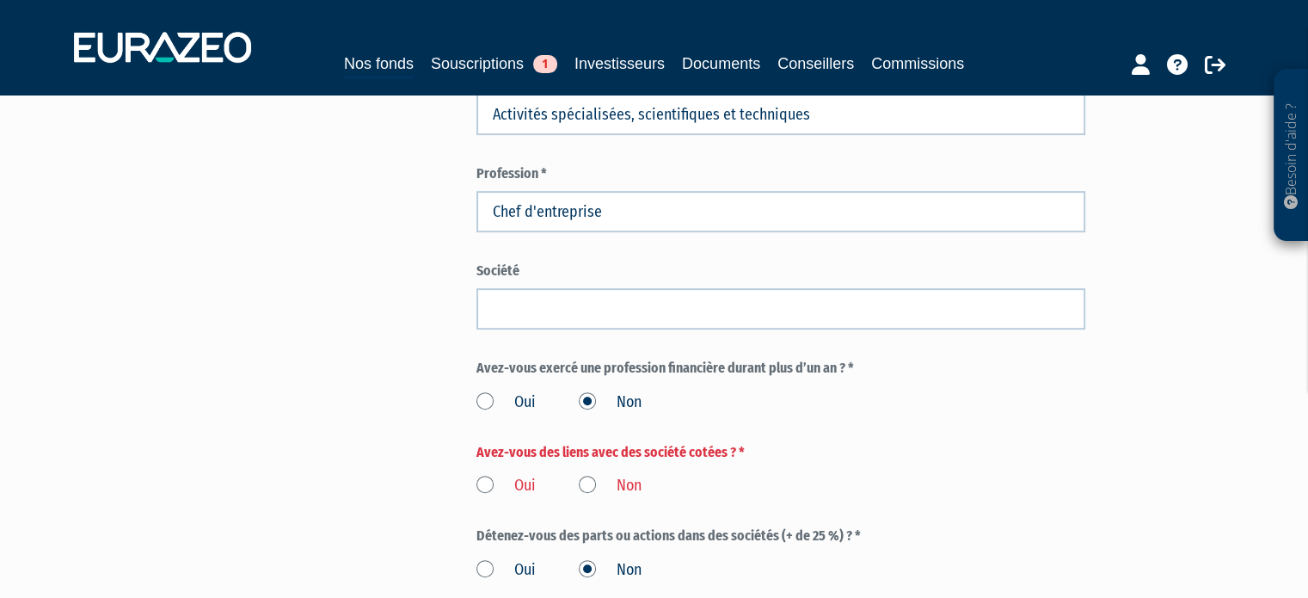
scroll to position [774, 0]
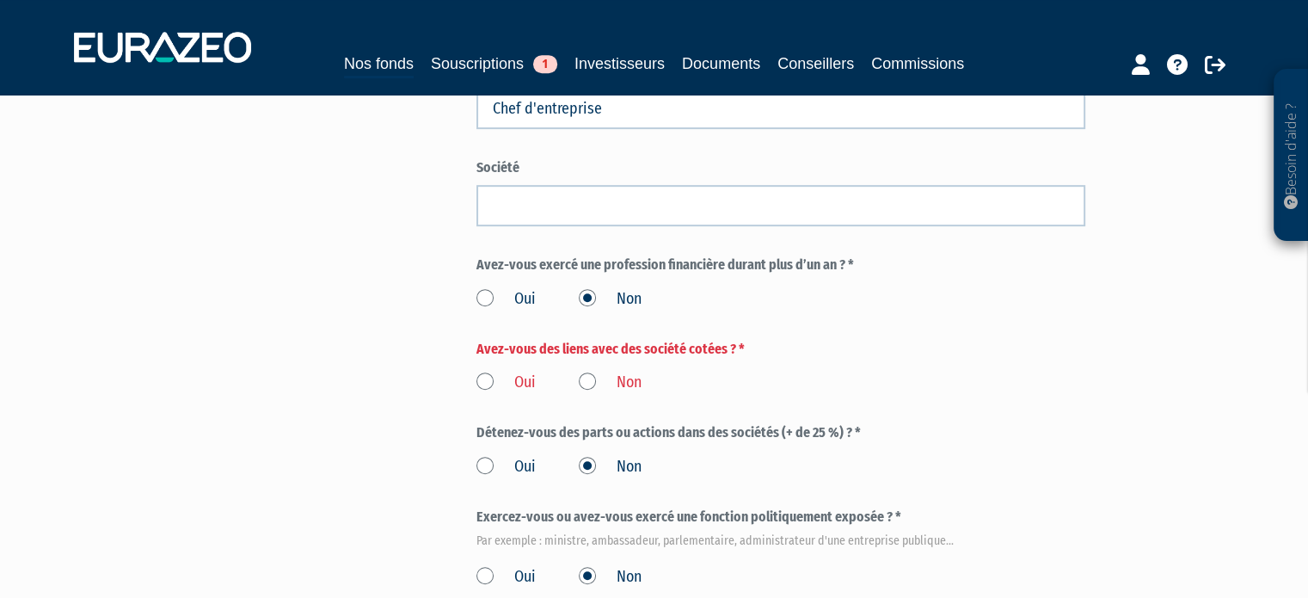
click at [641, 380] on label "Non" at bounding box center [610, 383] width 63 height 22
click at [0, 0] on input "Non" at bounding box center [0, 0] width 0 height 0
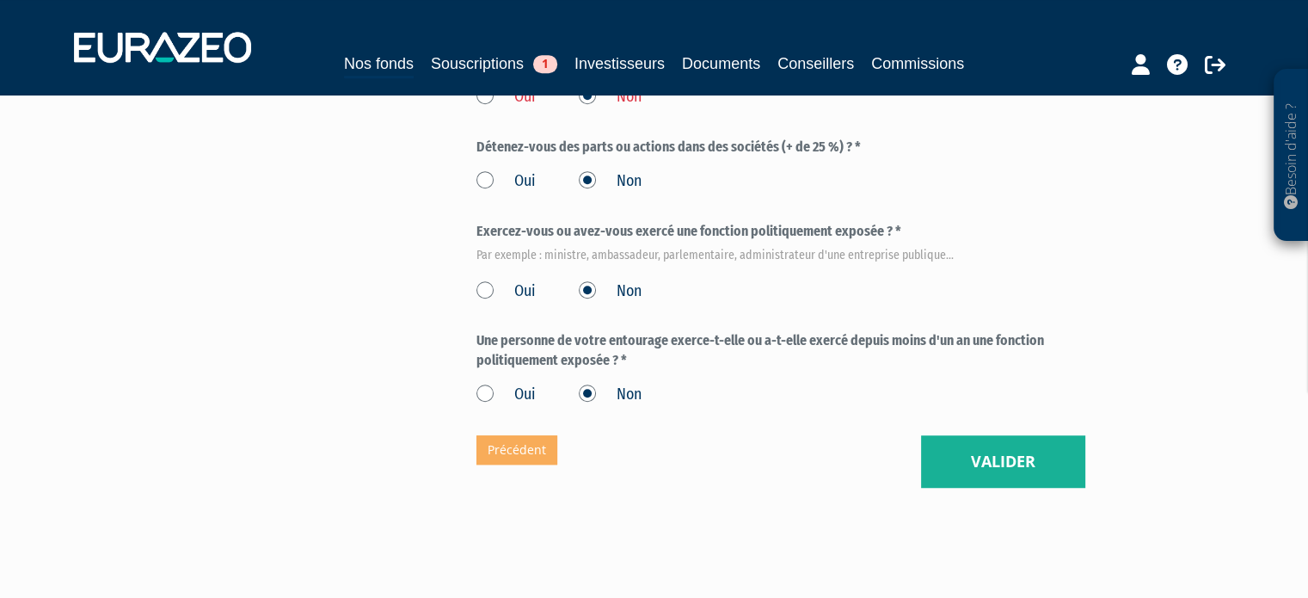
scroll to position [1116, 0]
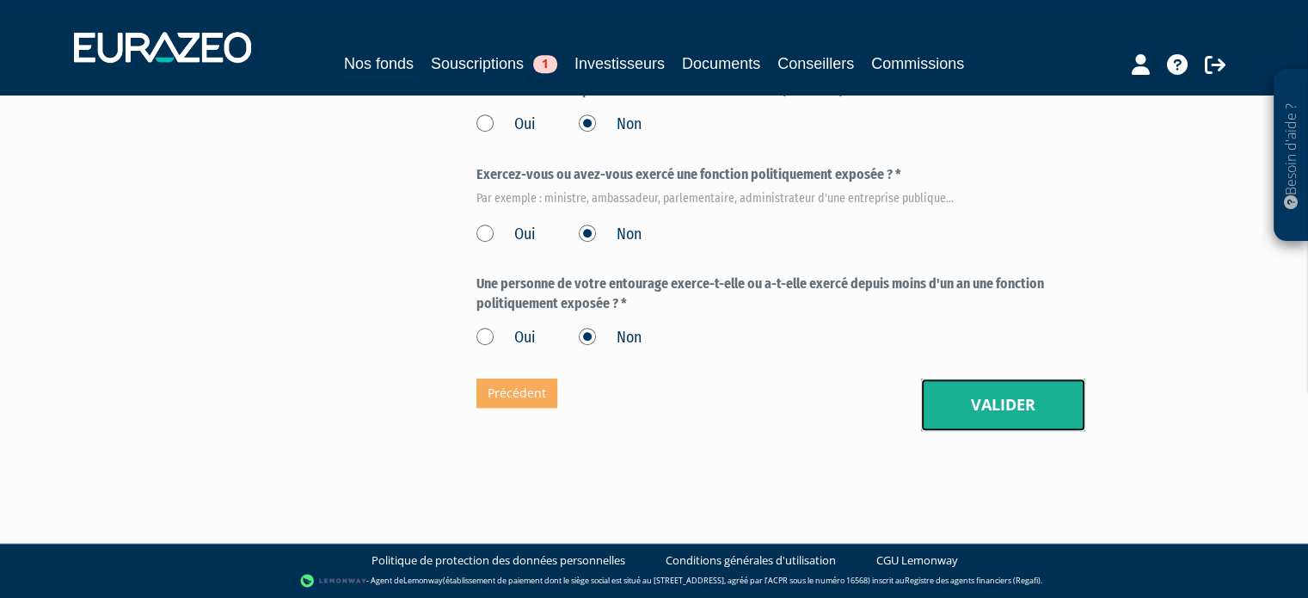
click at [1010, 409] on button "Valider" at bounding box center [1003, 404] width 164 height 53
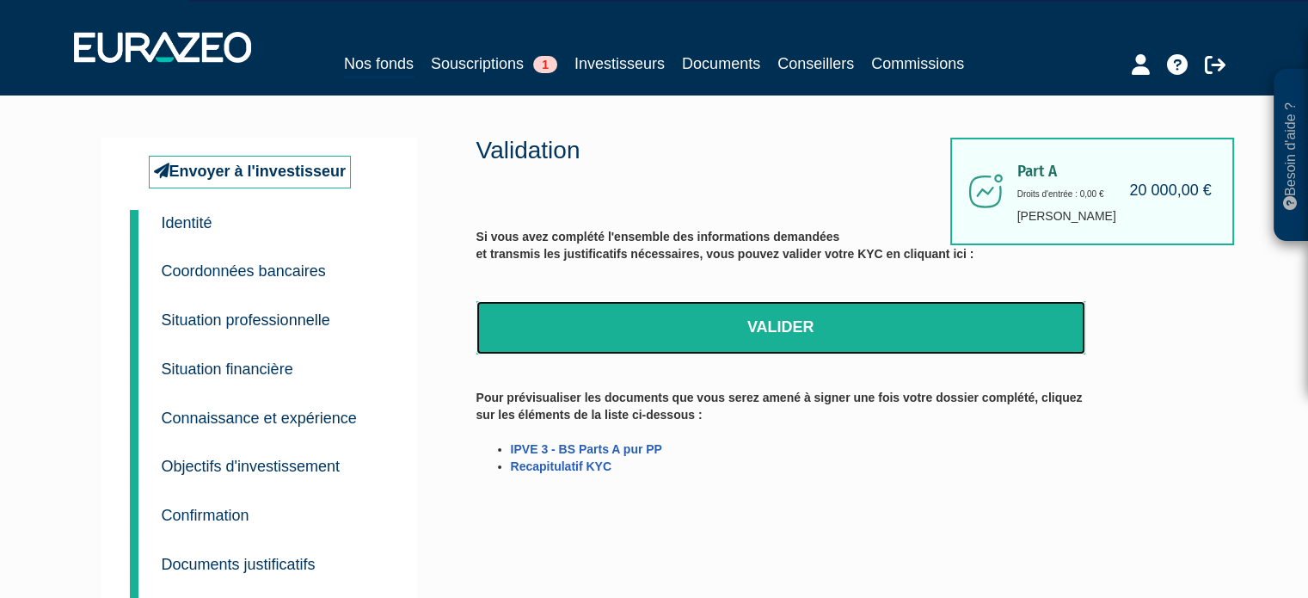
click at [979, 350] on link "Valider" at bounding box center [780, 327] width 609 height 53
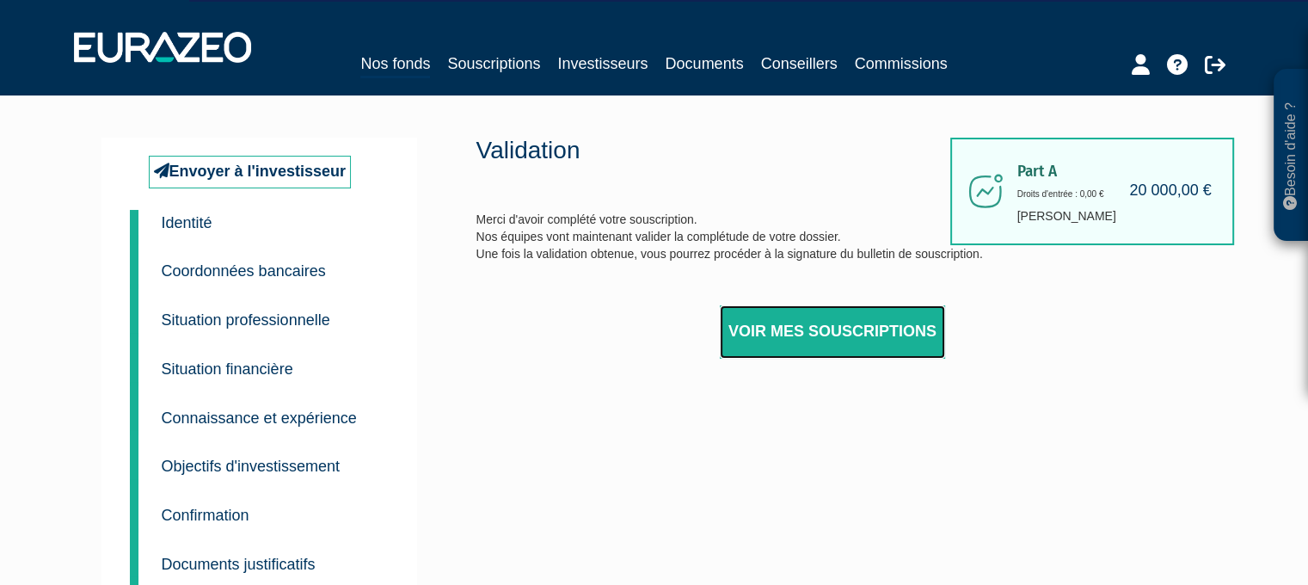
click at [826, 329] on link "Voir mes souscriptions" at bounding box center [832, 331] width 225 height 53
